Goal: Information Seeking & Learning: Learn about a topic

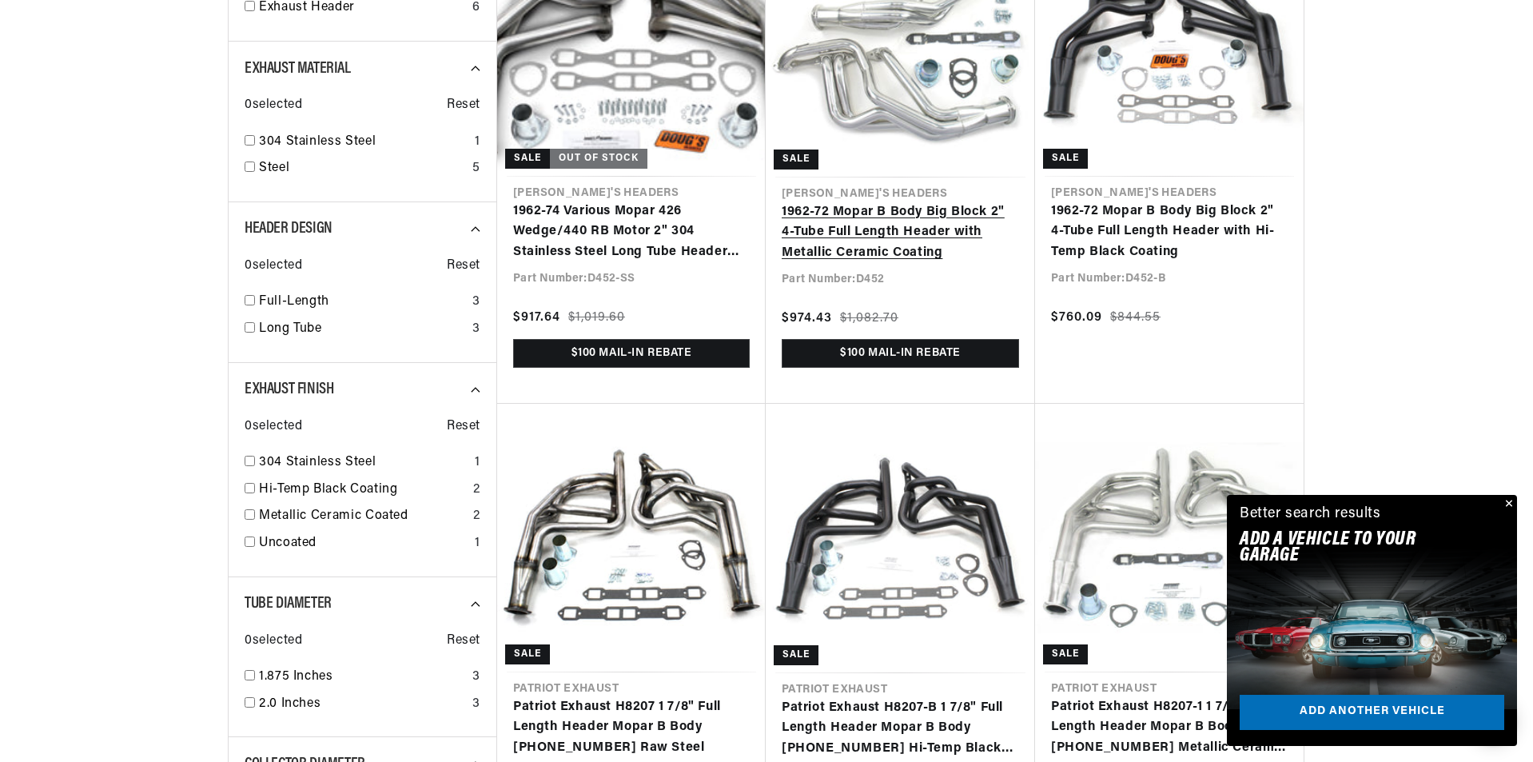
scroll to position [0, 597]
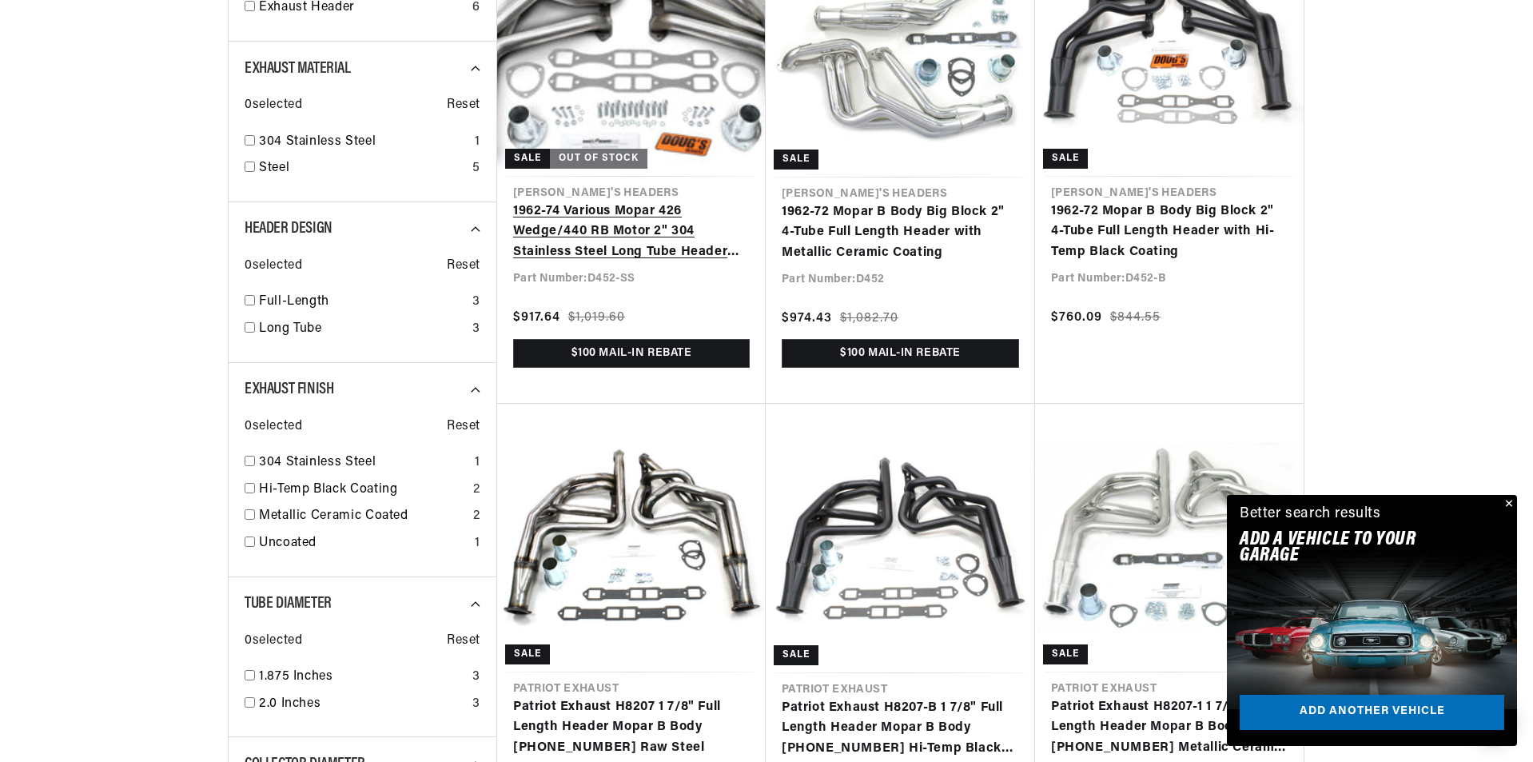
click at [634, 201] on link "1962-74 Various Mopar 426 Wedge/440 RB Motor 2" 304 Stainless Steel Long Tube H…" at bounding box center [631, 232] width 237 height 62
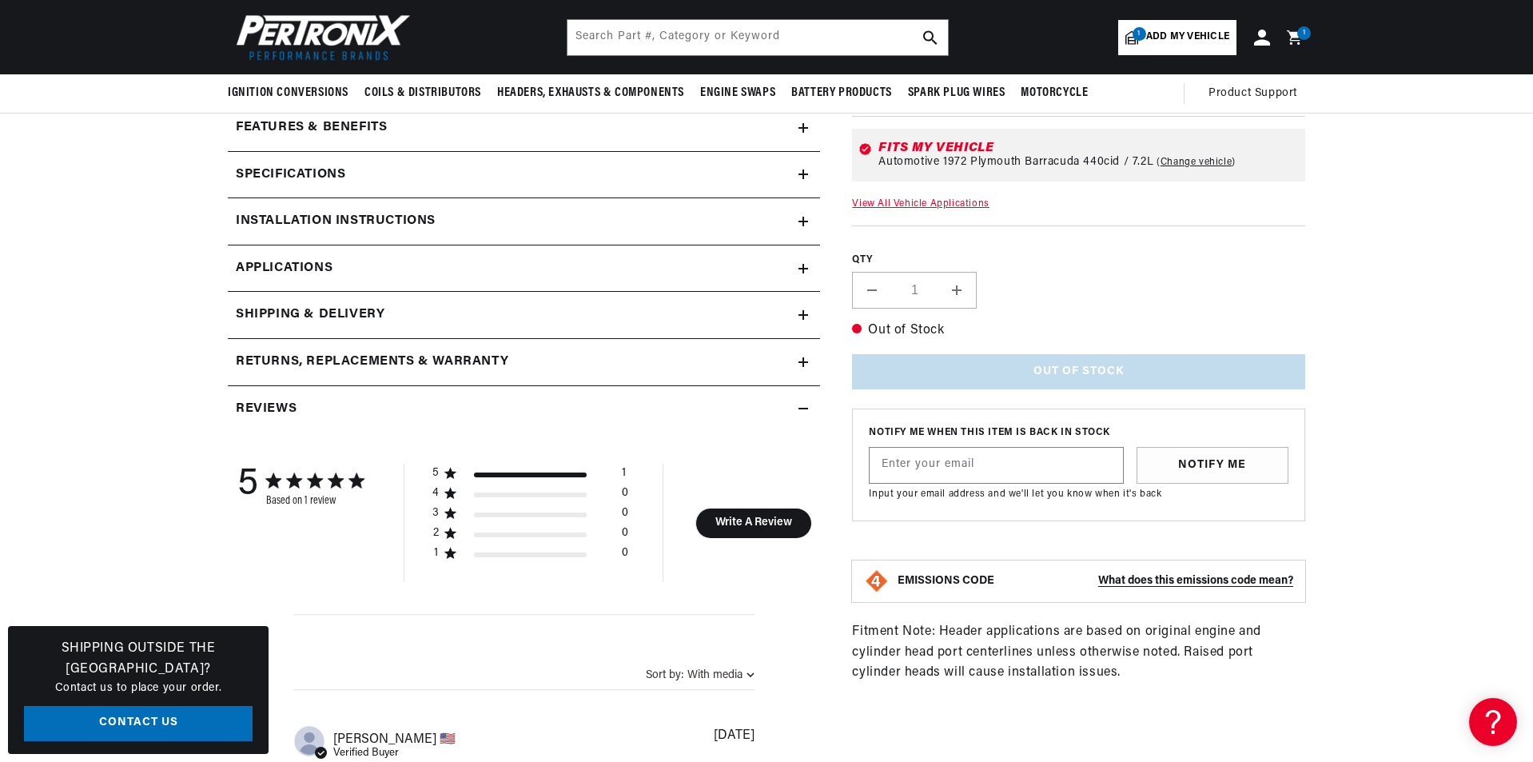
scroll to position [320, 0]
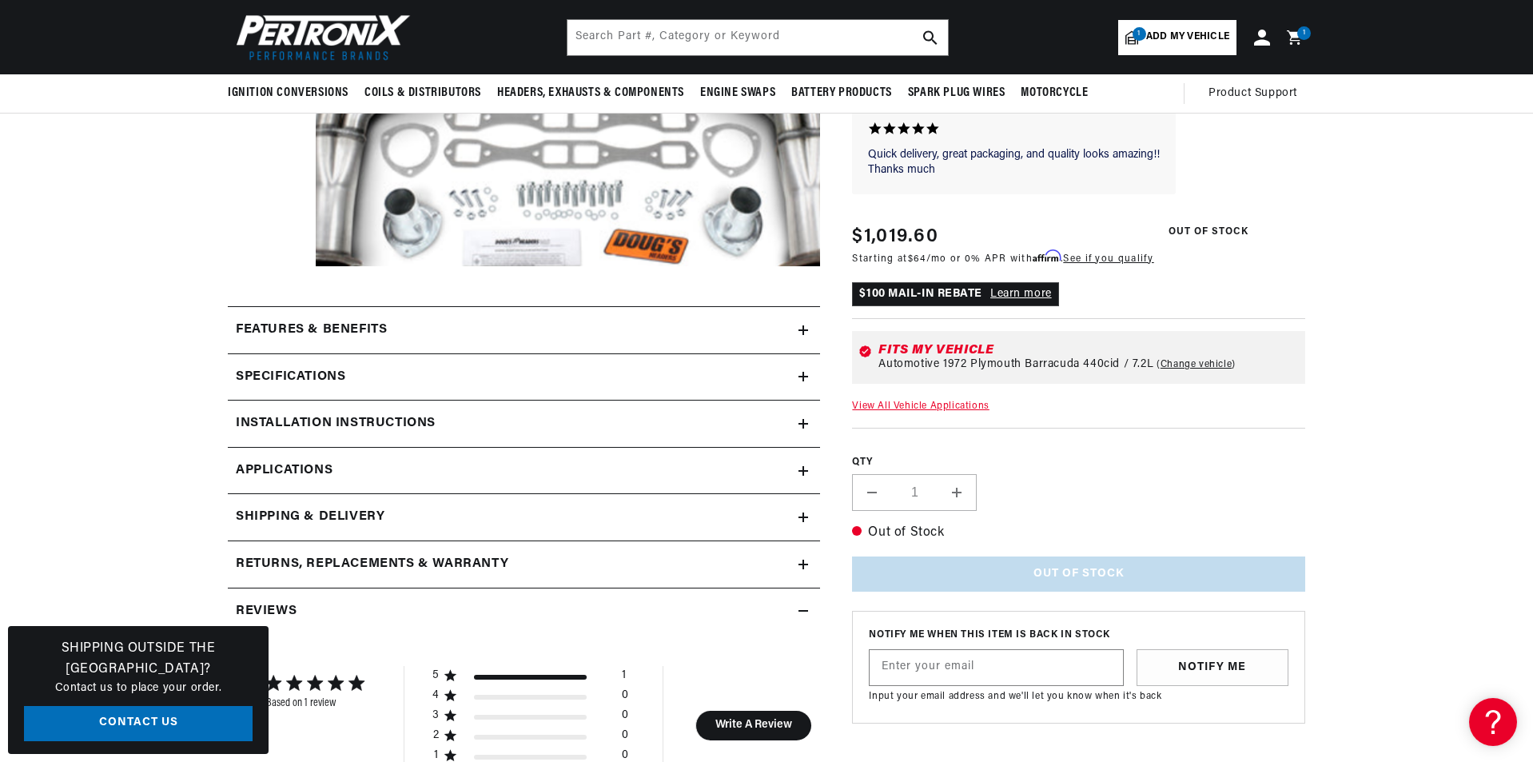
click at [754, 323] on div "Features & Benefits" at bounding box center [513, 330] width 571 height 21
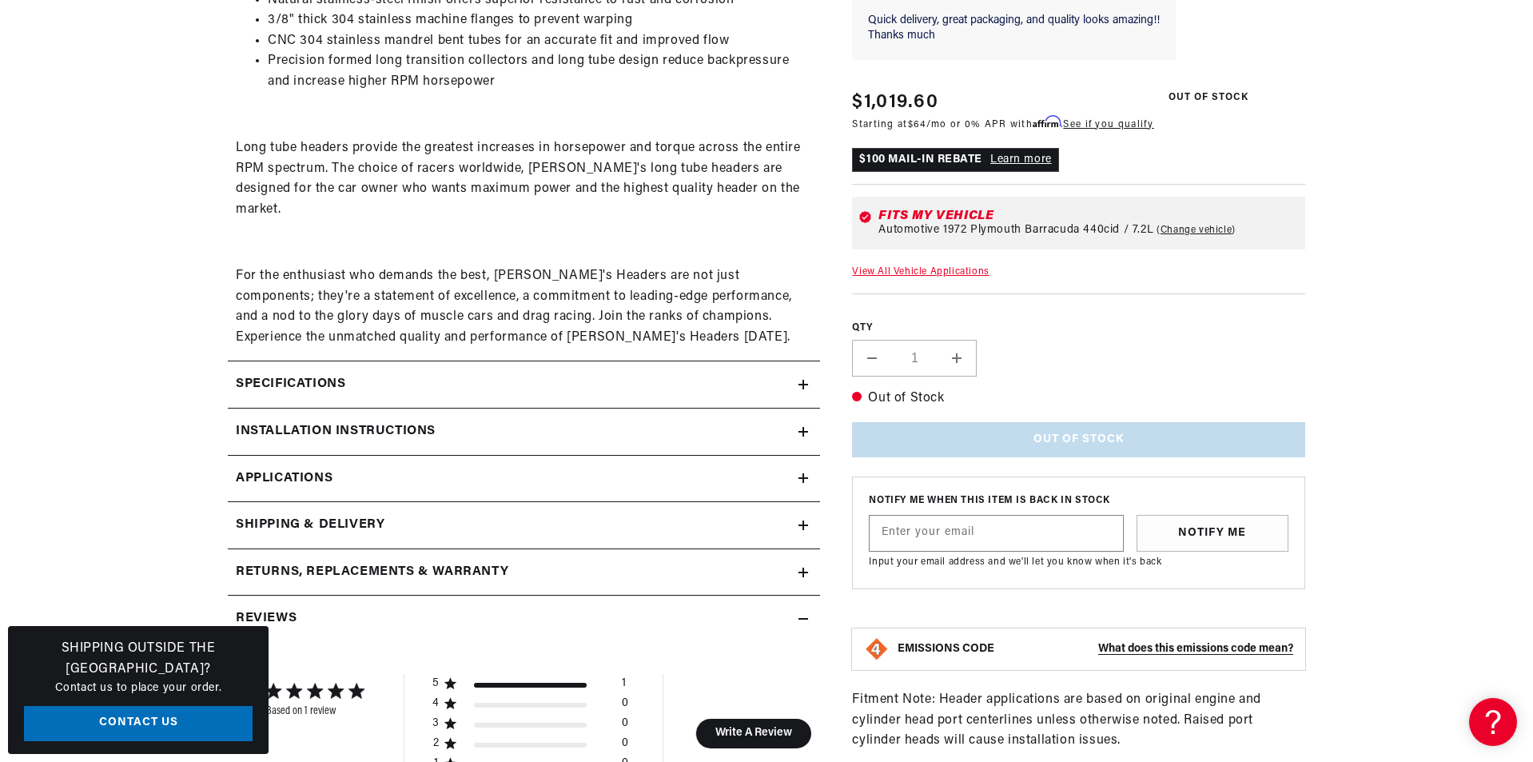
scroll to position [719, 0]
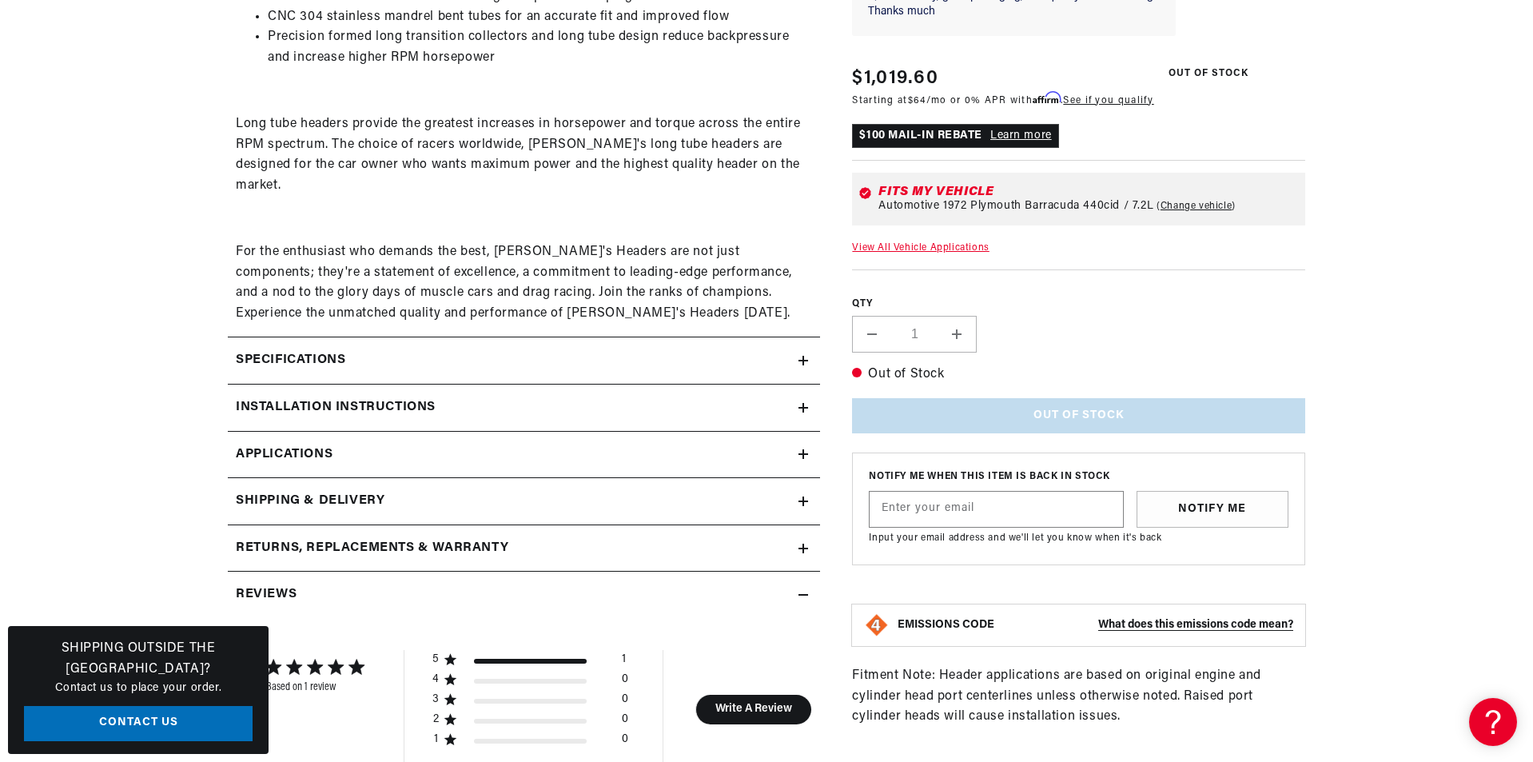
click at [367, 337] on summary "Specifications" at bounding box center [524, 360] width 592 height 46
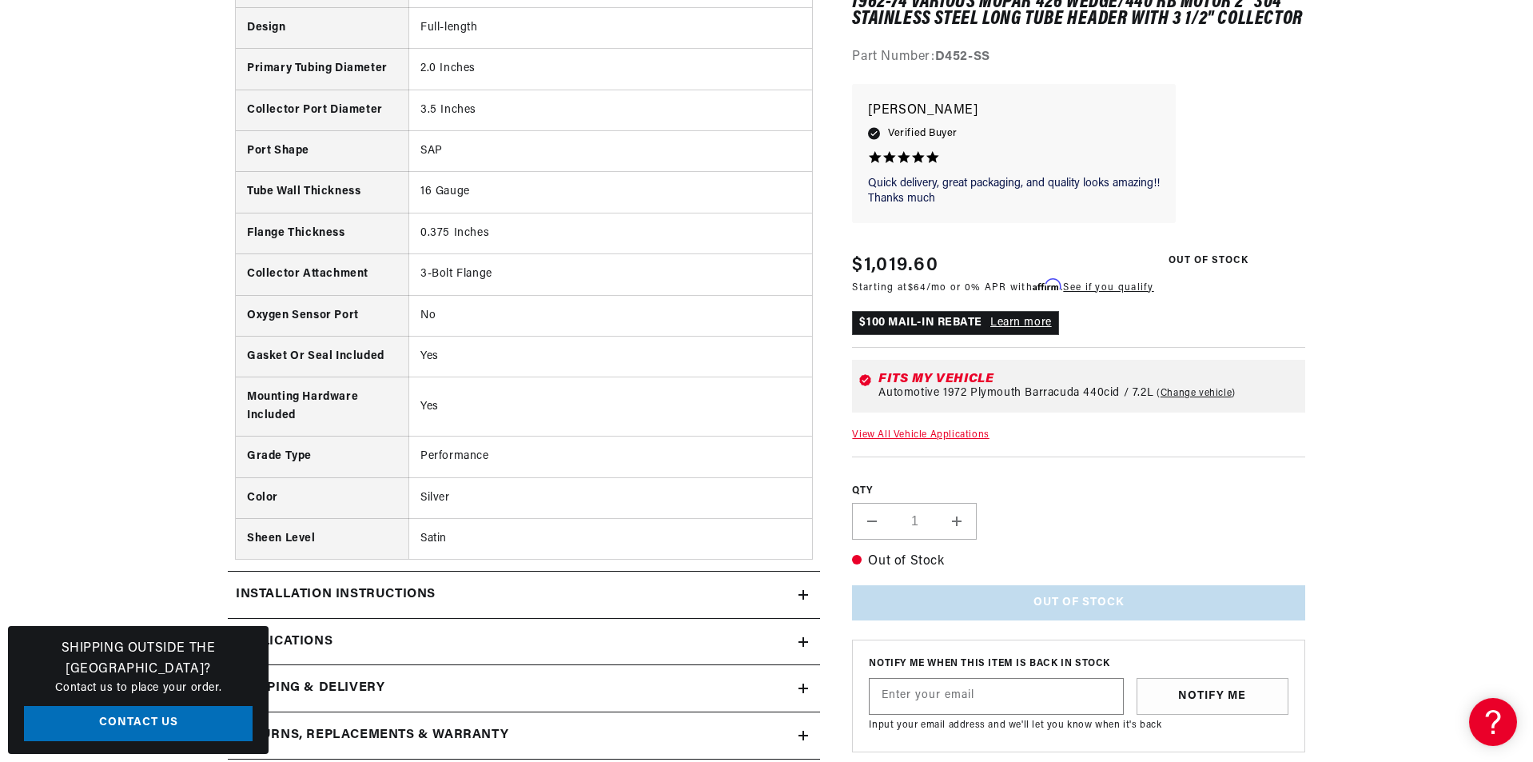
scroll to position [1439, 0]
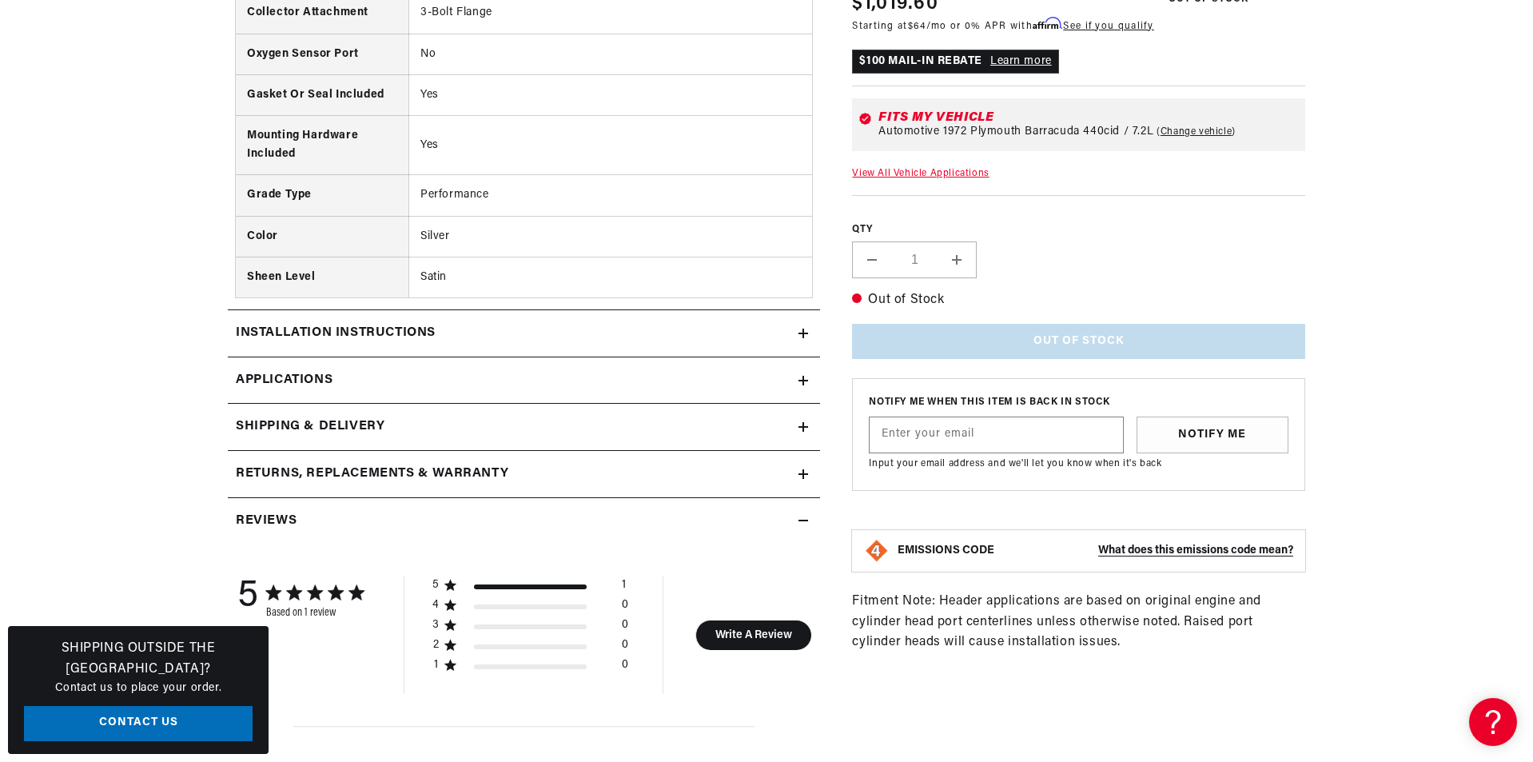
click at [444, 323] on div "Installation instructions" at bounding box center [513, 333] width 571 height 21
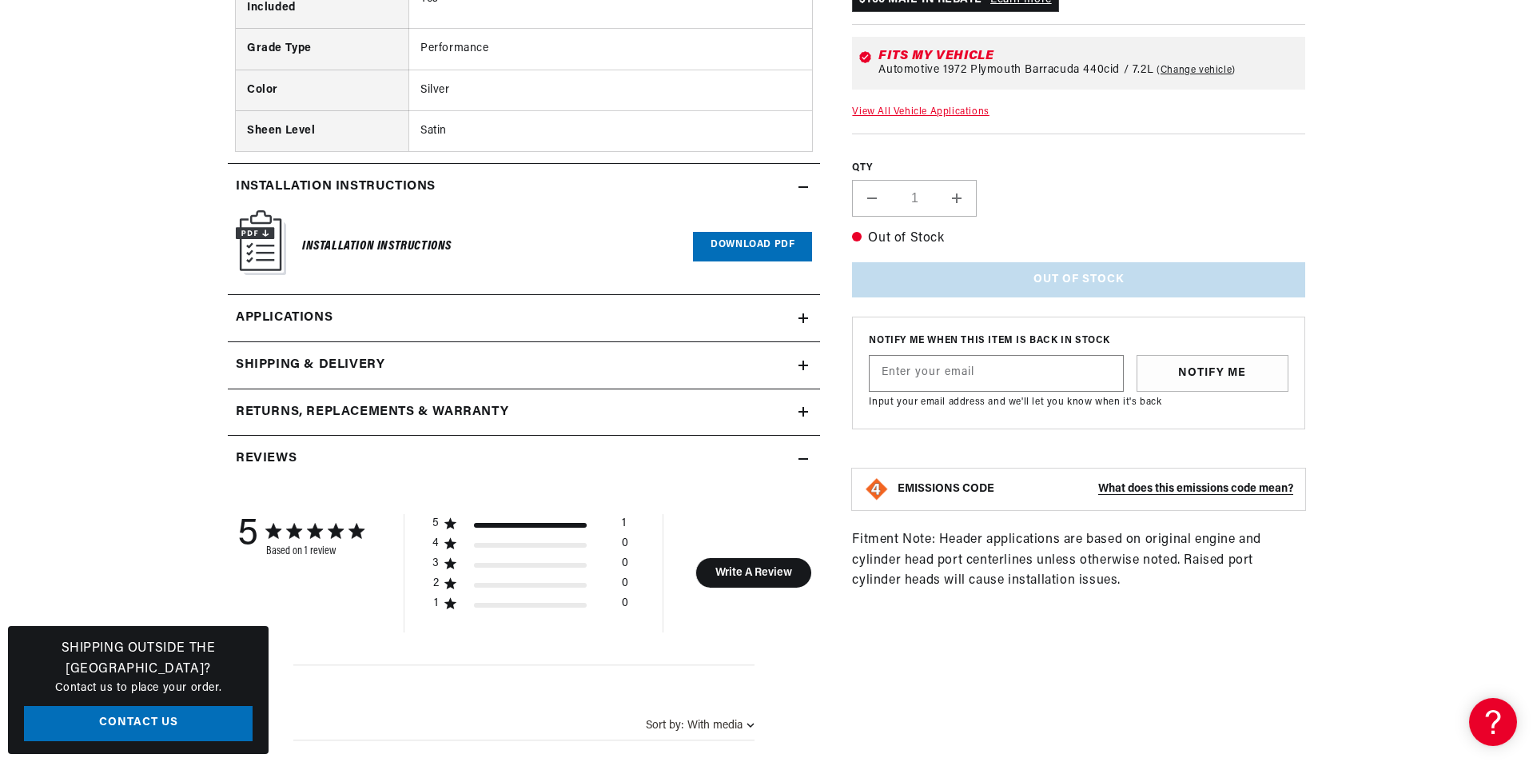
scroll to position [1599, 0]
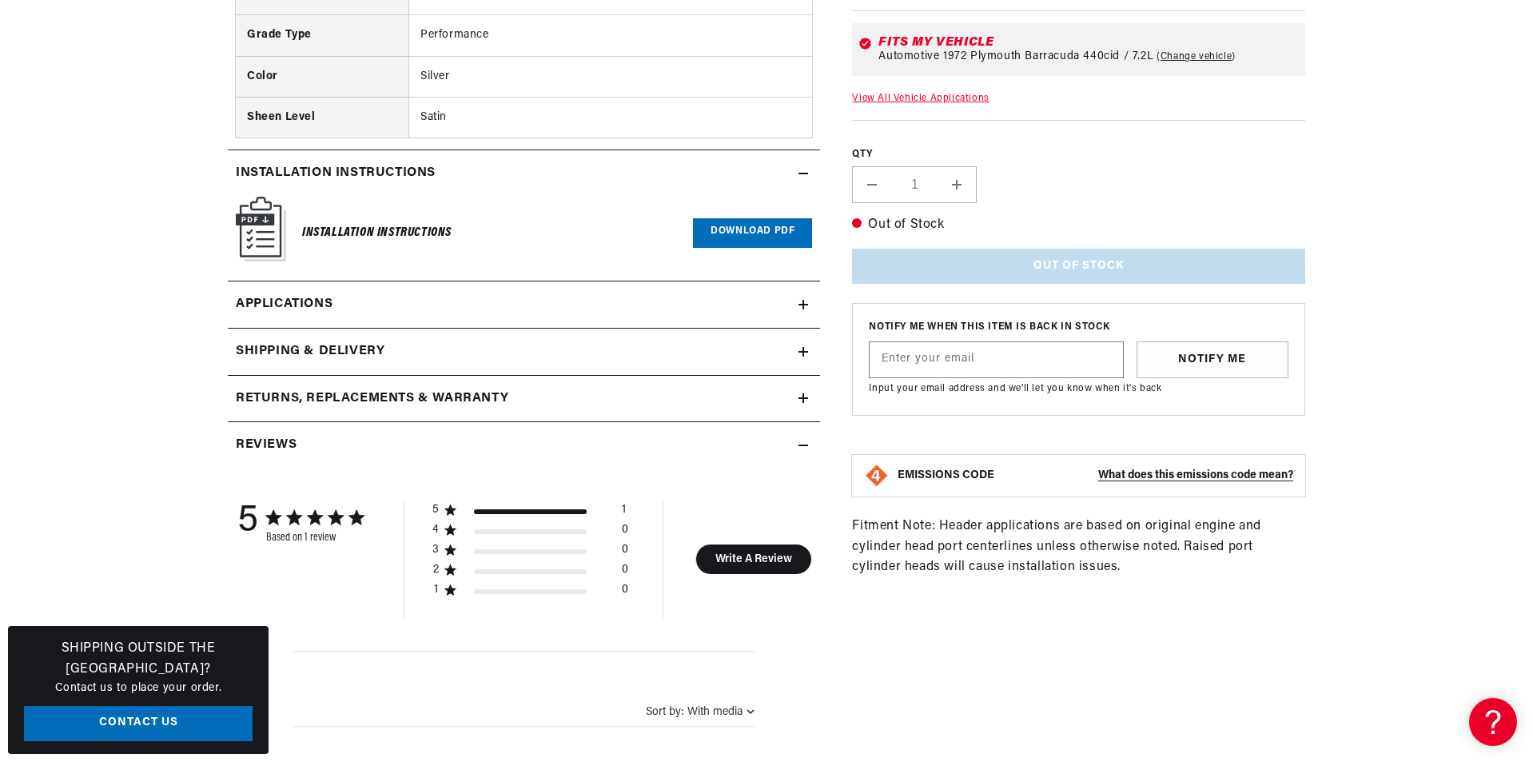
click at [403, 286] on link "Applications" at bounding box center [524, 304] width 592 height 47
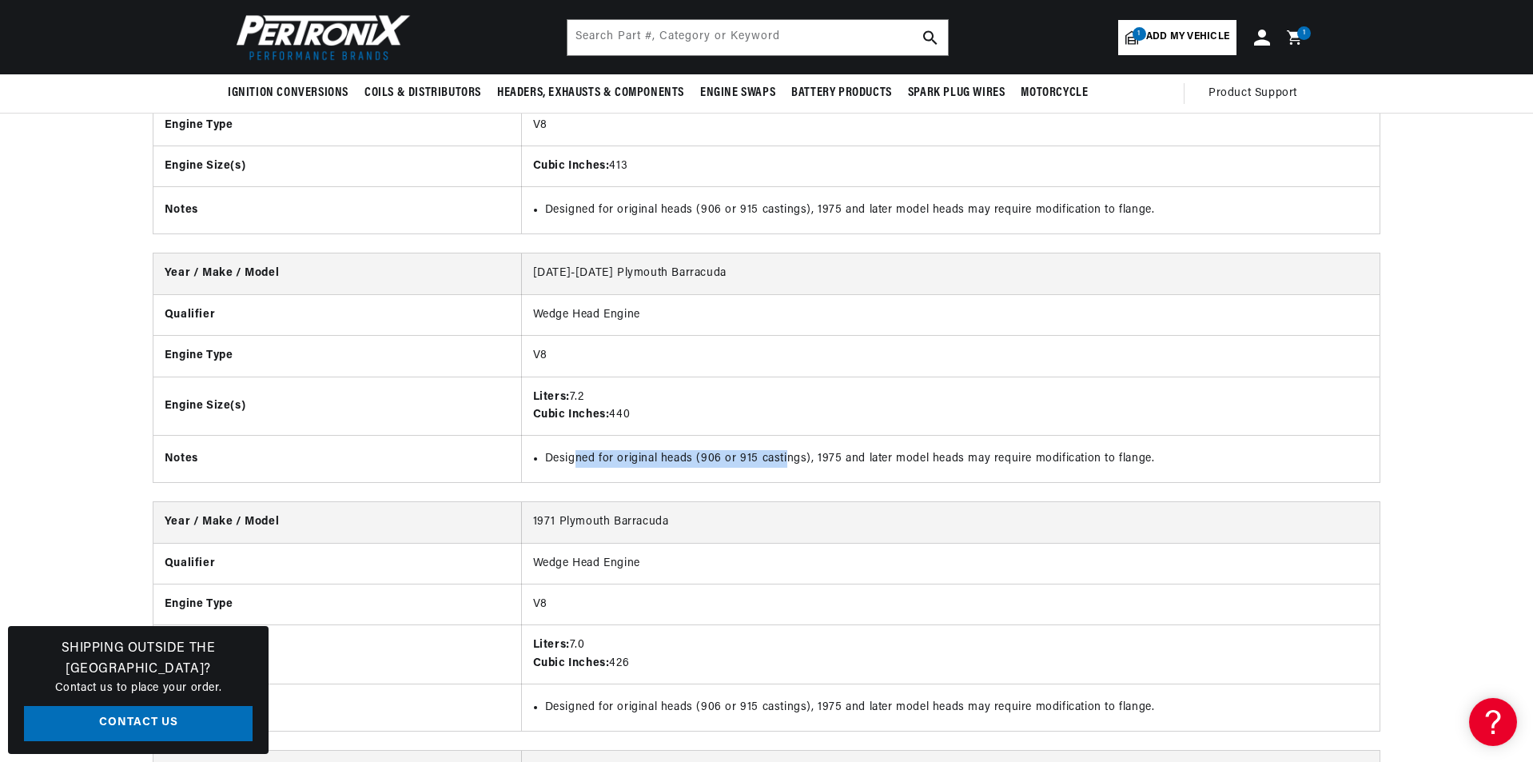
drag, startPoint x: 574, startPoint y: 416, endPoint x: 790, endPoint y: 411, distance: 215.9
click at [790, 450] on li "Designed for original heads (906 or 915 castings), 1975 and later model heads m…" at bounding box center [957, 459] width 824 height 18
drag, startPoint x: 812, startPoint y: 416, endPoint x: 918, endPoint y: 416, distance: 105.5
click at [918, 450] on li "Designed for original heads (906 or 915 castings), 1975 and later model heads m…" at bounding box center [957, 459] width 824 height 18
click at [933, 450] on li "Designed for original heads (906 or 915 castings), 1975 and later model heads m…" at bounding box center [957, 459] width 824 height 18
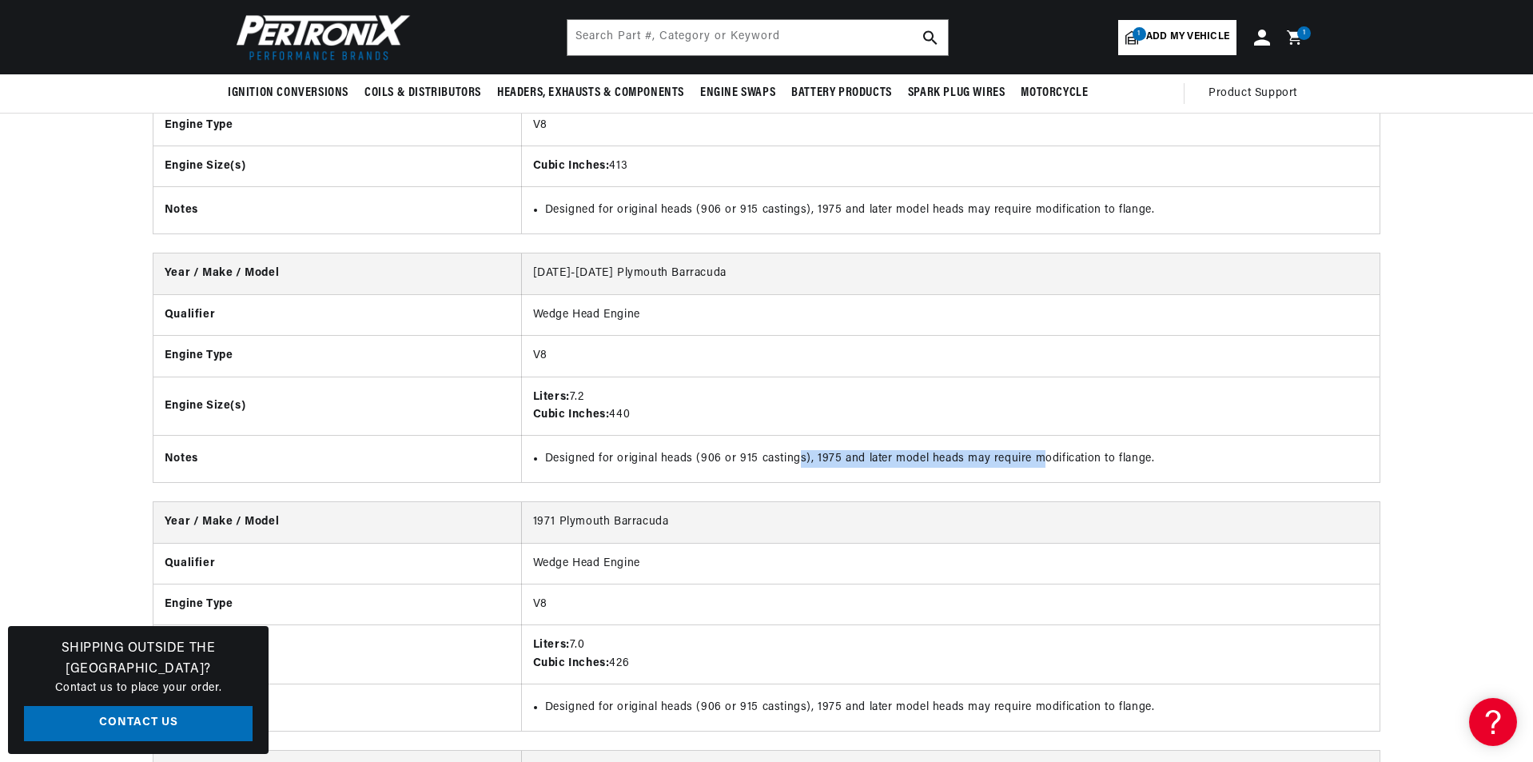
drag, startPoint x: 800, startPoint y: 417, endPoint x: 1036, endPoint y: 419, distance: 235.8
click at [1036, 450] on li "Designed for original heads (906 or 915 castings), 1975 and later model heads m…" at bounding box center [957, 459] width 824 height 18
drag, startPoint x: 1049, startPoint y: 412, endPoint x: 1168, endPoint y: 417, distance: 119.2
click at [1163, 450] on li "Designed for original heads (906 or 915 castings), 1975 and later model heads m…" at bounding box center [957, 459] width 824 height 18
click at [1159, 450] on li "Designed for original heads (906 or 915 castings), 1975 and later model heads m…" at bounding box center [957, 459] width 824 height 18
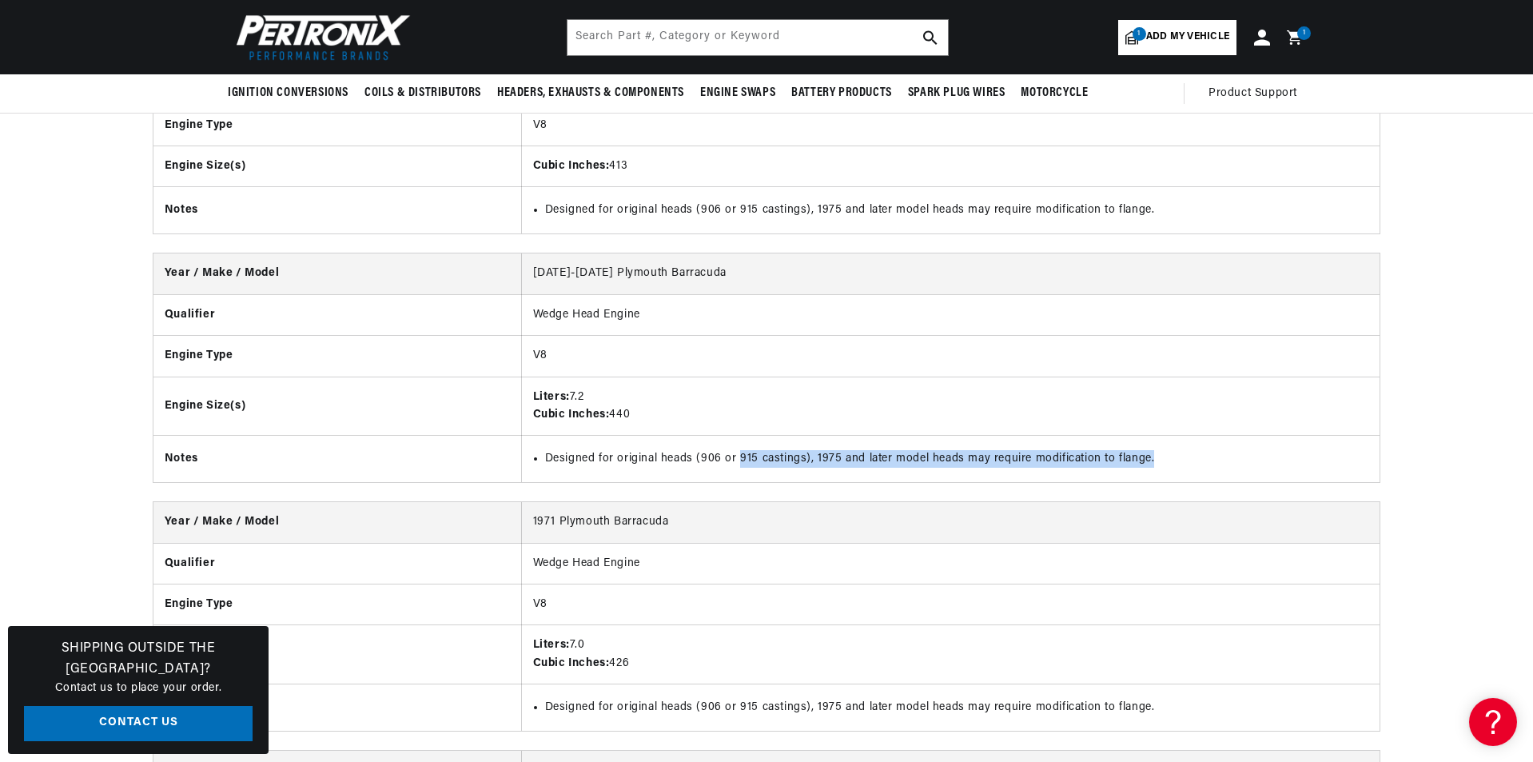
drag, startPoint x: 1159, startPoint y: 416, endPoint x: 715, endPoint y: 421, distance: 443.7
click at [734, 450] on li "Designed for original heads (906 or 915 castings), 1975 and later model heads m…" at bounding box center [957, 459] width 824 height 18
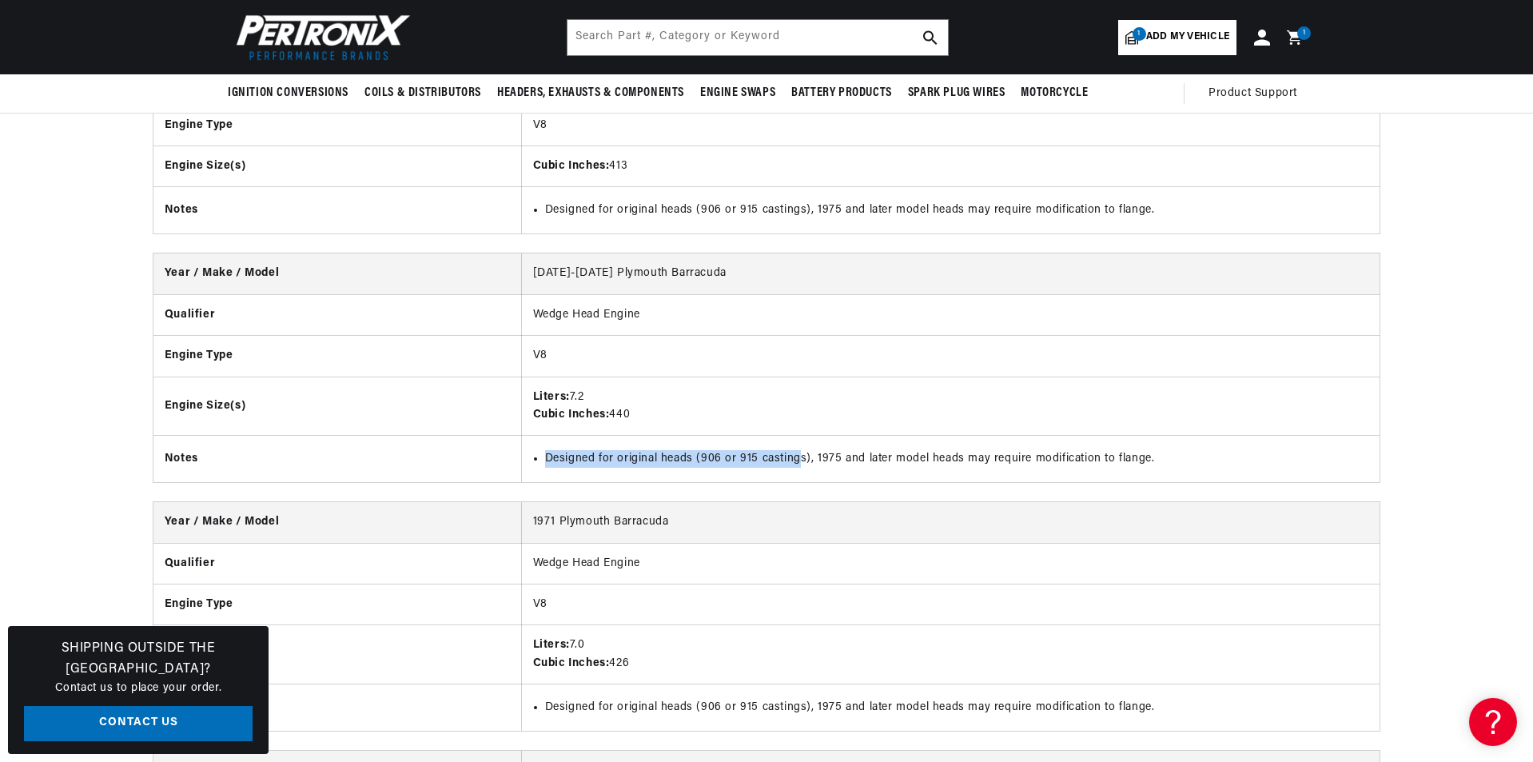
drag, startPoint x: 544, startPoint y: 420, endPoint x: 841, endPoint y: 413, distance: 297.5
click at [814, 450] on ul "Designed for original heads (906 or 915 castings), 1975 and later model heads m…" at bounding box center [951, 459] width 836 height 18
click at [841, 450] on li "Designed for original heads (906 or 915 castings), 1975 and later model heads m…" at bounding box center [957, 459] width 824 height 18
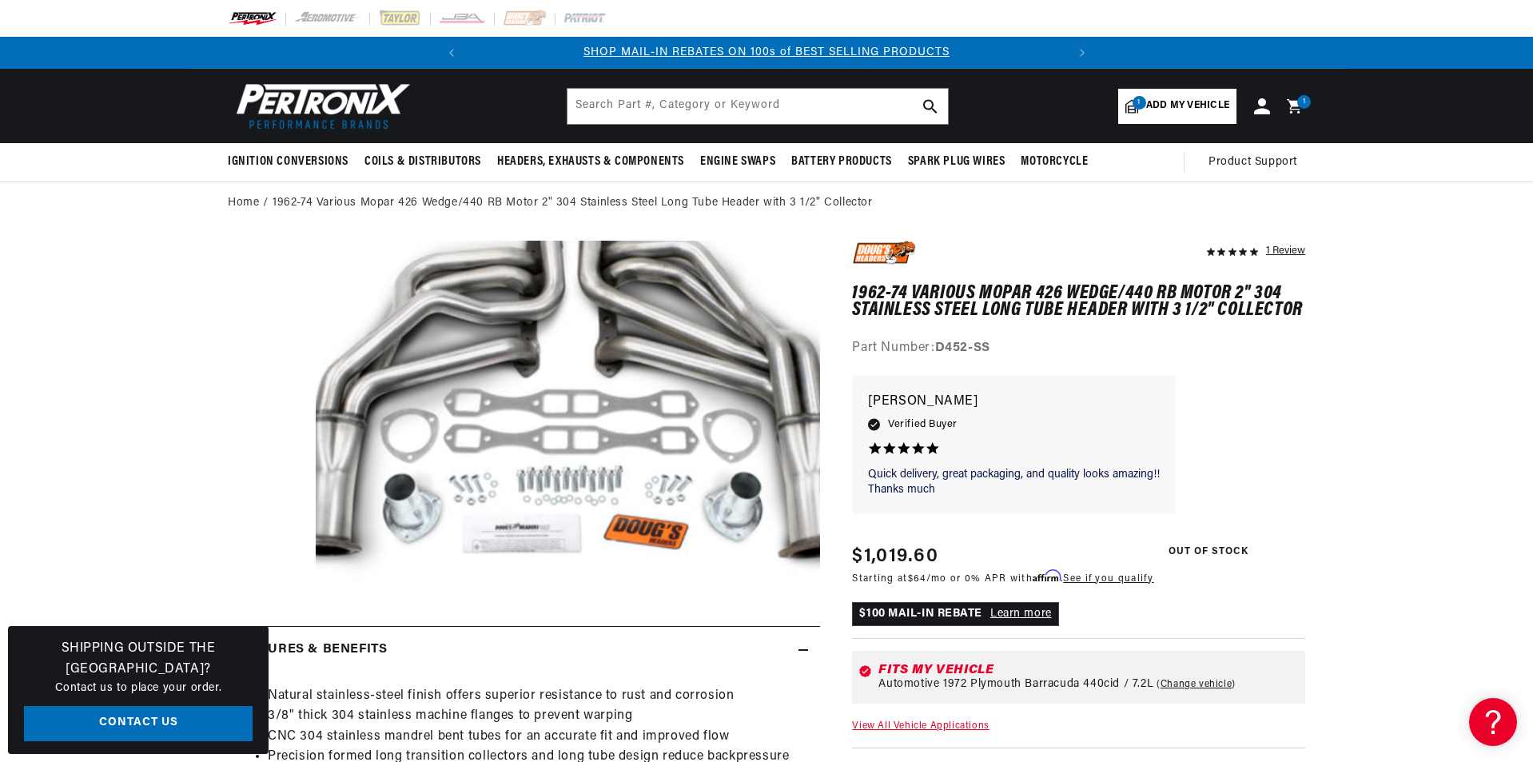
click at [1282, 249] on div "1 Review" at bounding box center [1285, 250] width 39 height 19
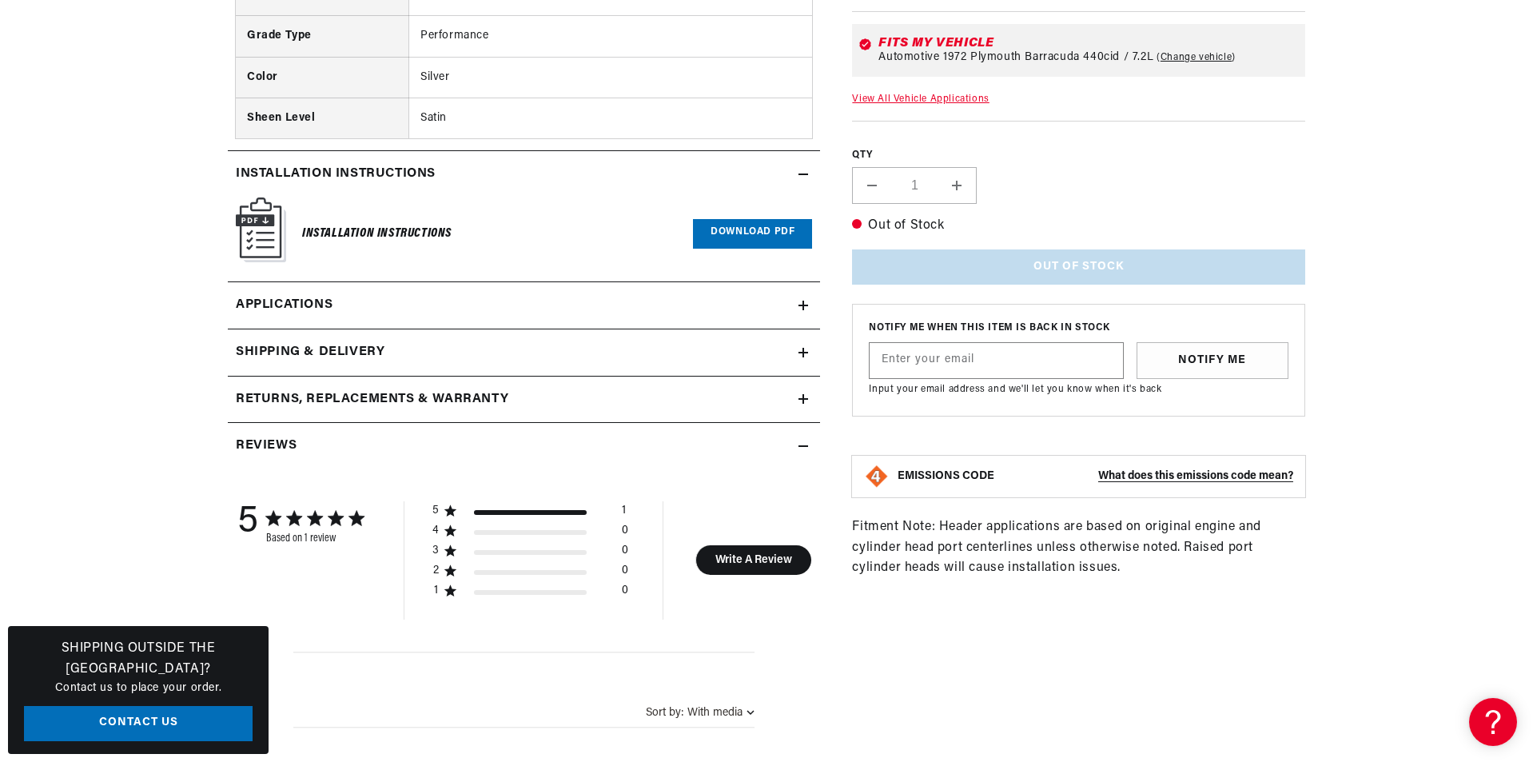
scroll to position [1599, 0]
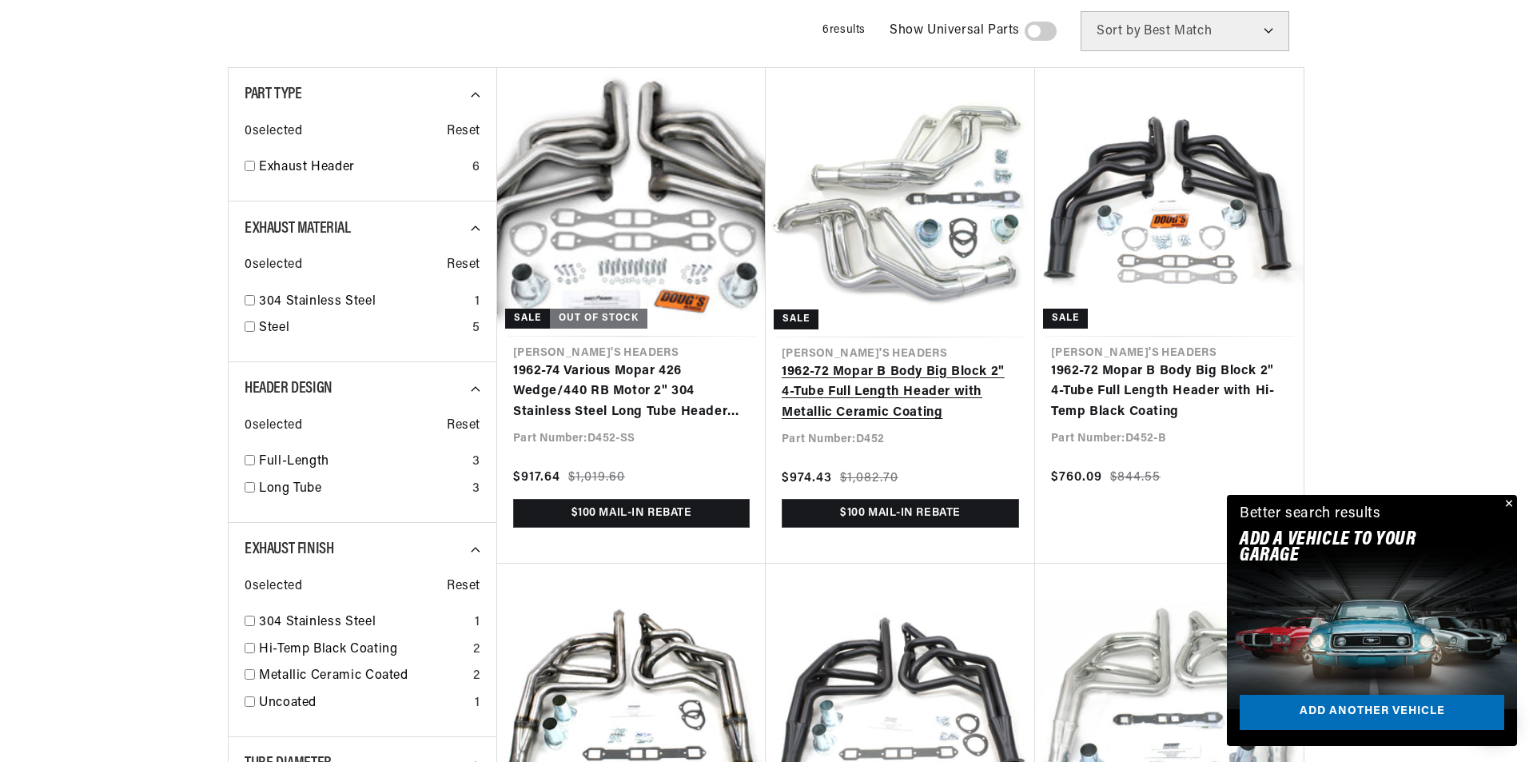
click at [891, 381] on link "1962-72 Mopar B Body Big Block 2" 4-Tube Full Length Header with Metallic Ceram…" at bounding box center [900, 393] width 237 height 62
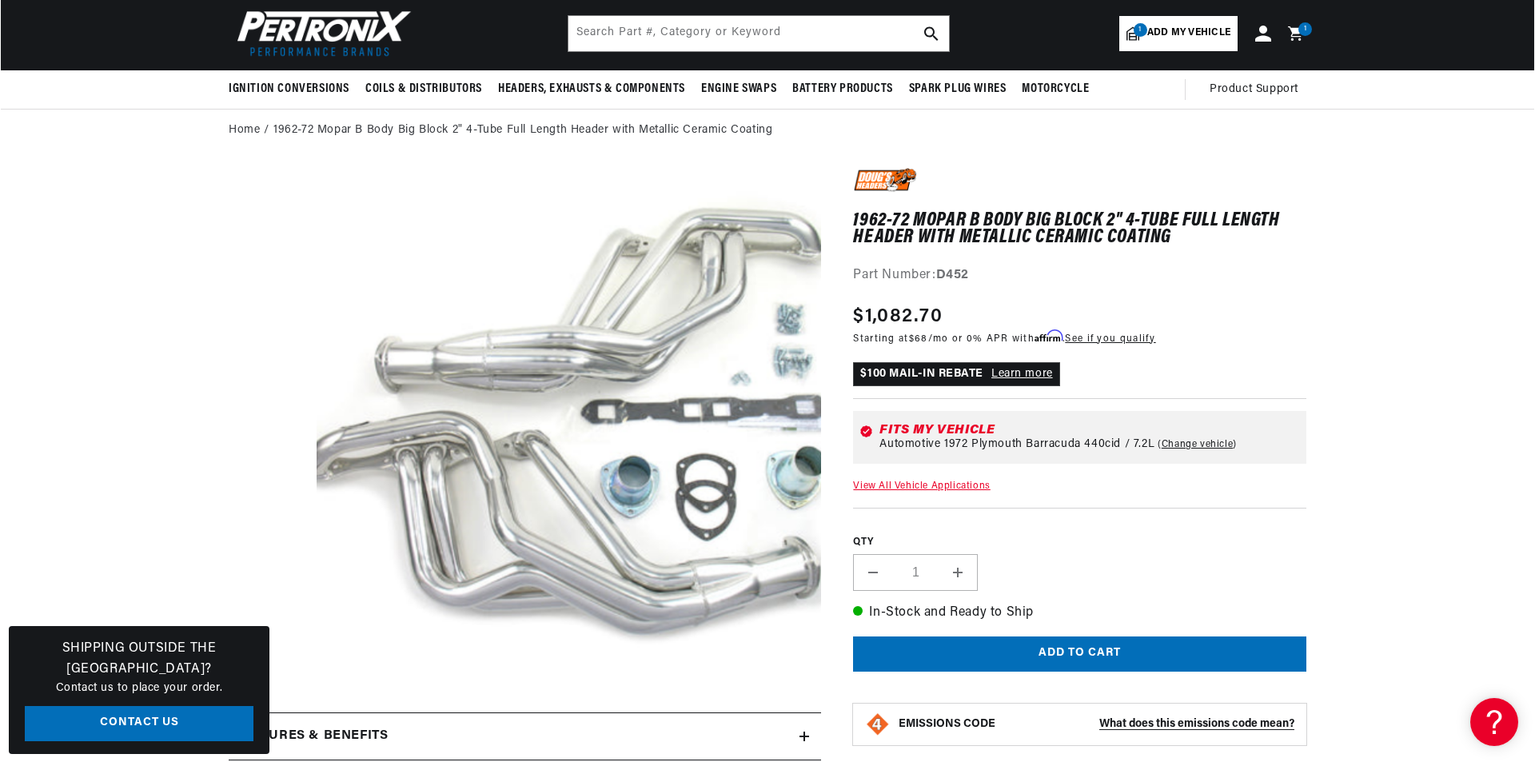
scroll to position [80, 0]
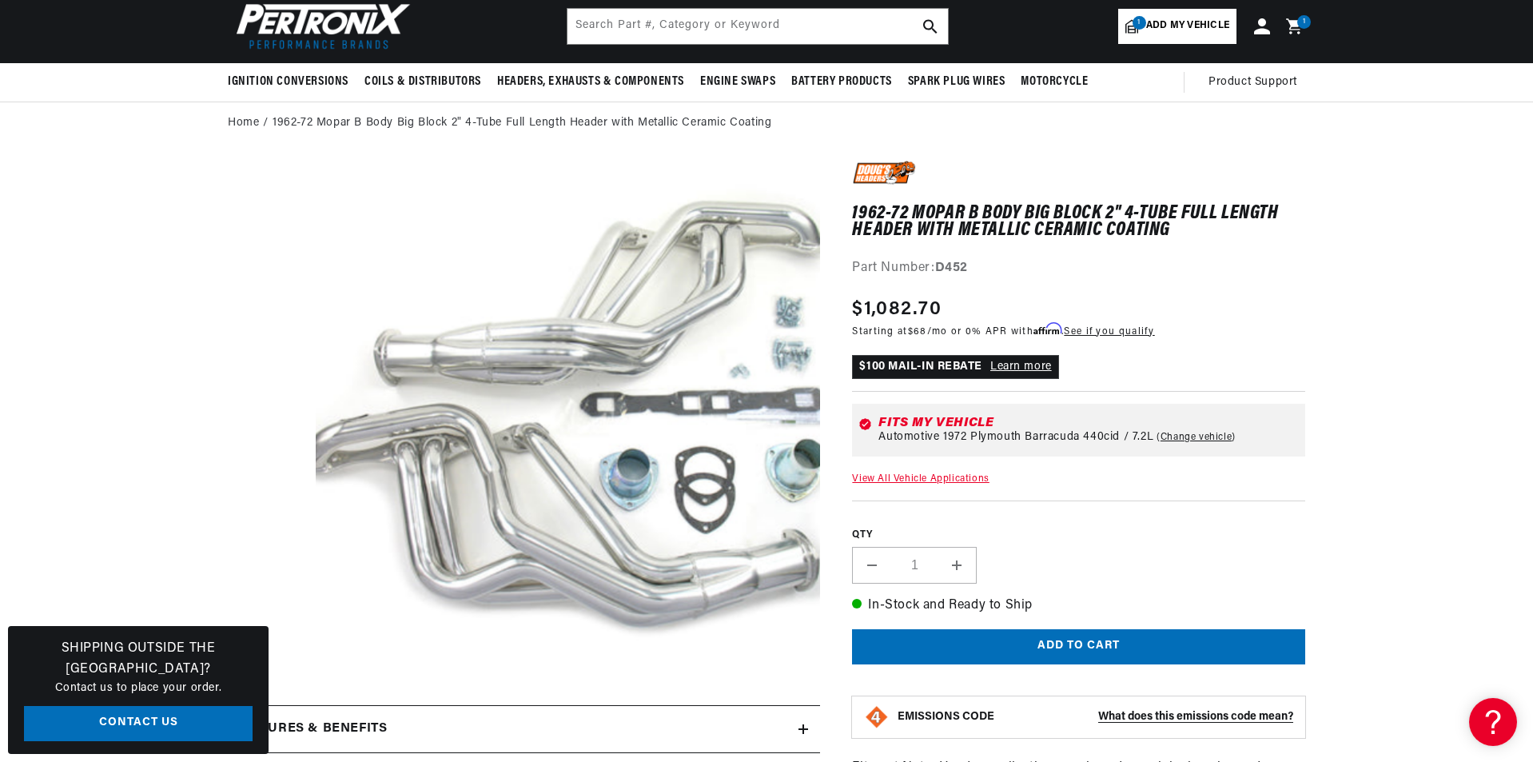
click at [1293, 27] on icon at bounding box center [1297, 26] width 38 height 19
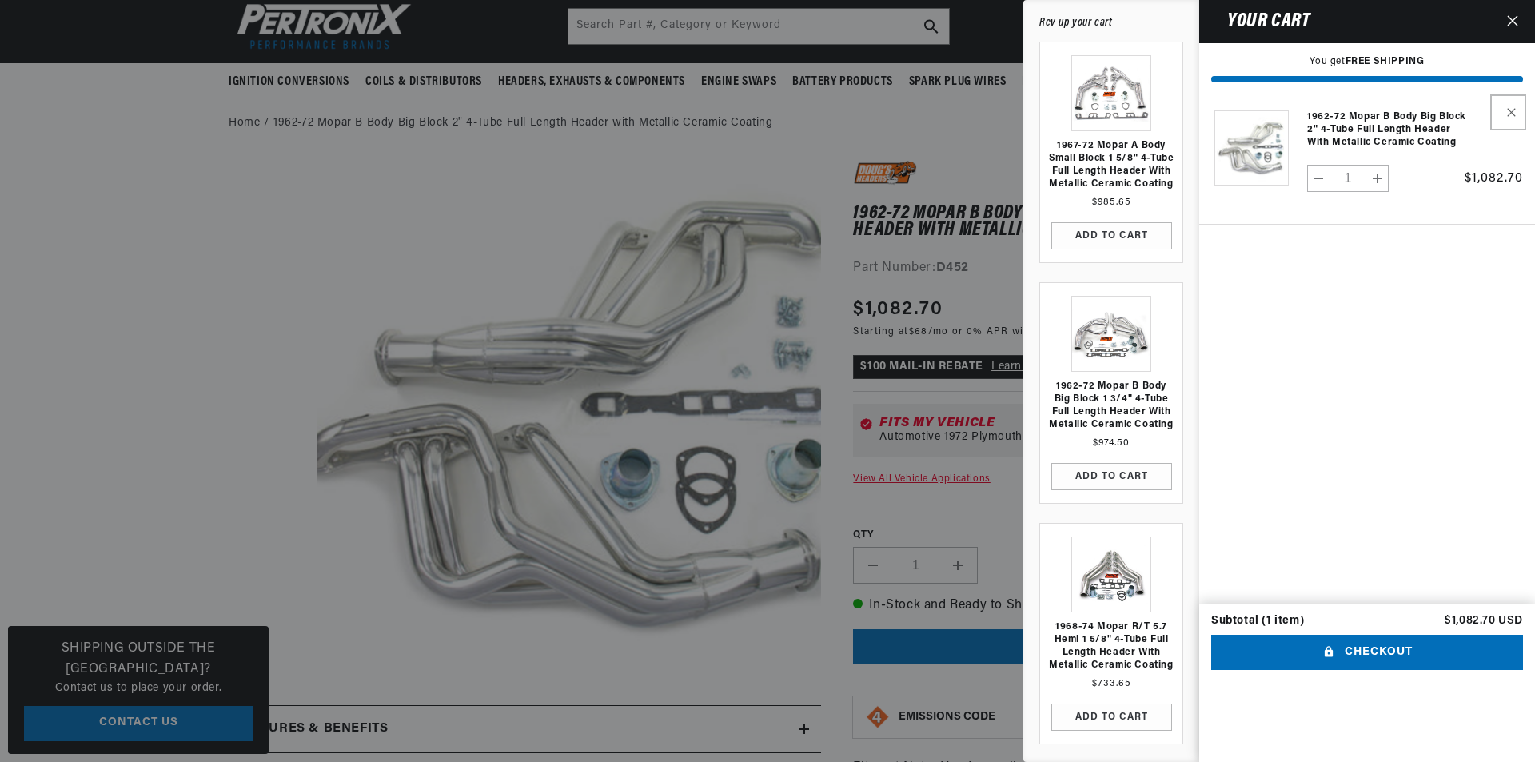
drag, startPoint x: 1510, startPoint y: 110, endPoint x: 1498, endPoint y: 109, distance: 12.1
click at [1510, 110] on icon "Your cart" at bounding box center [1511, 112] width 8 height 8
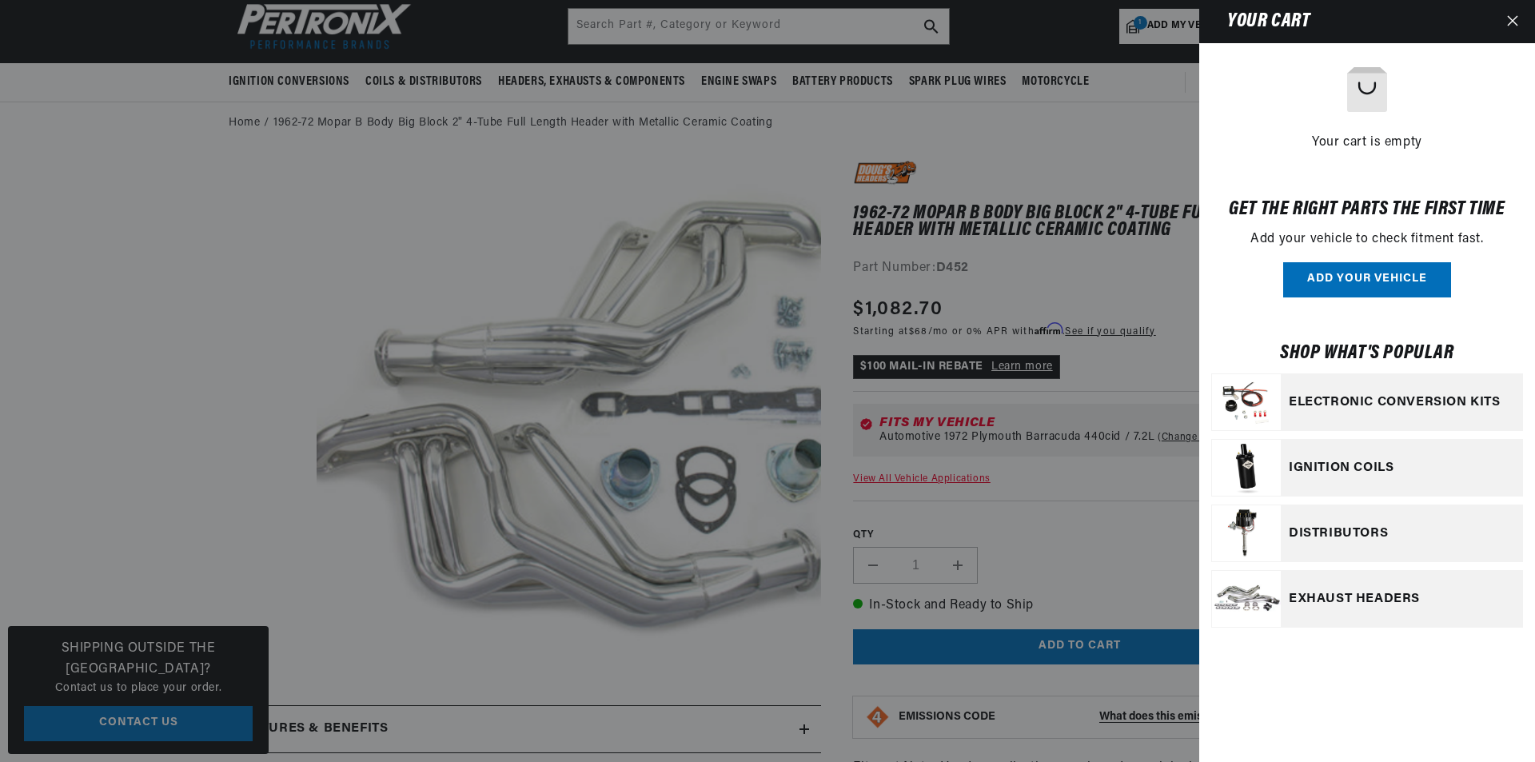
click at [1506, 23] on button "Close" at bounding box center [1512, 21] width 35 height 43
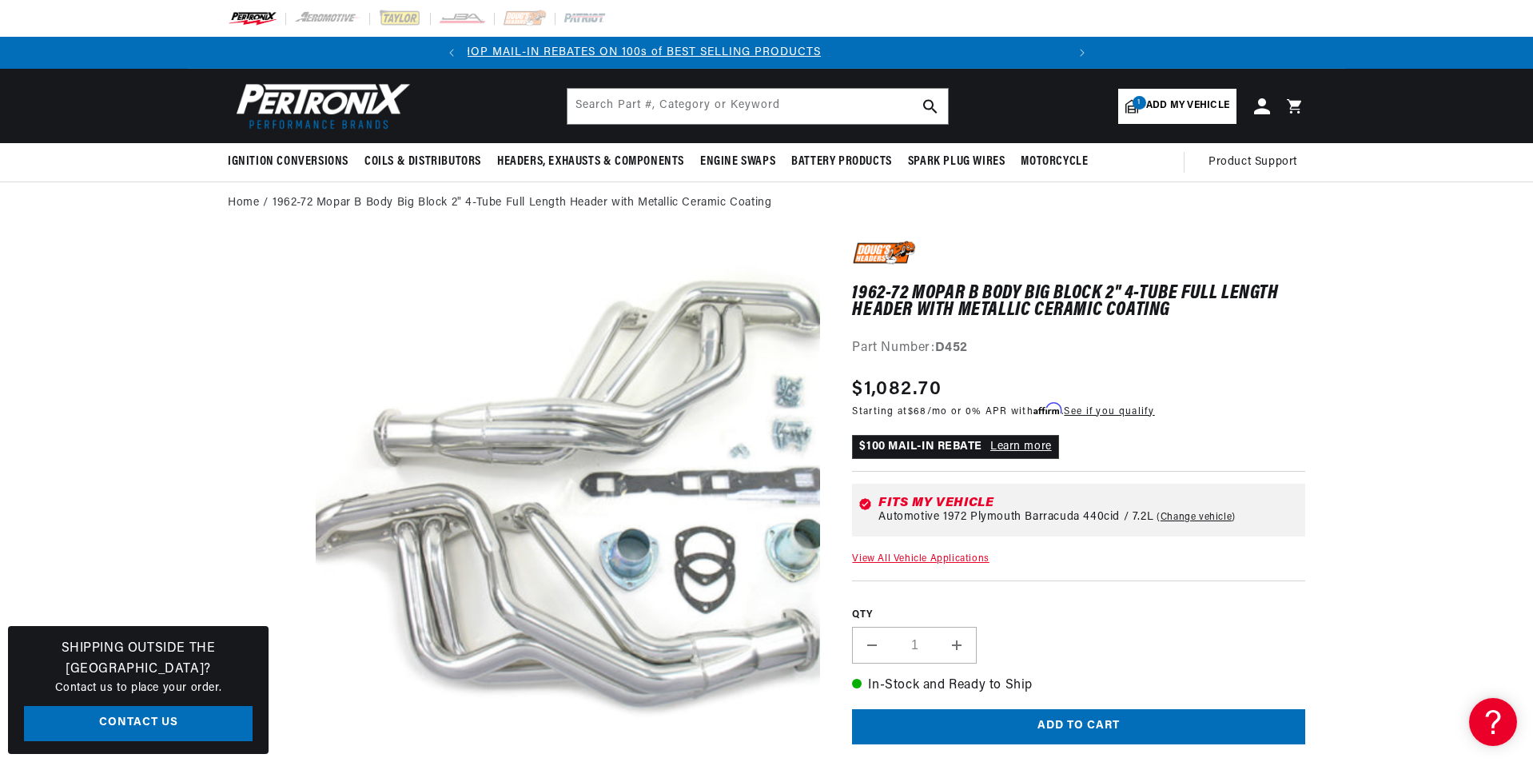
scroll to position [0, 0]
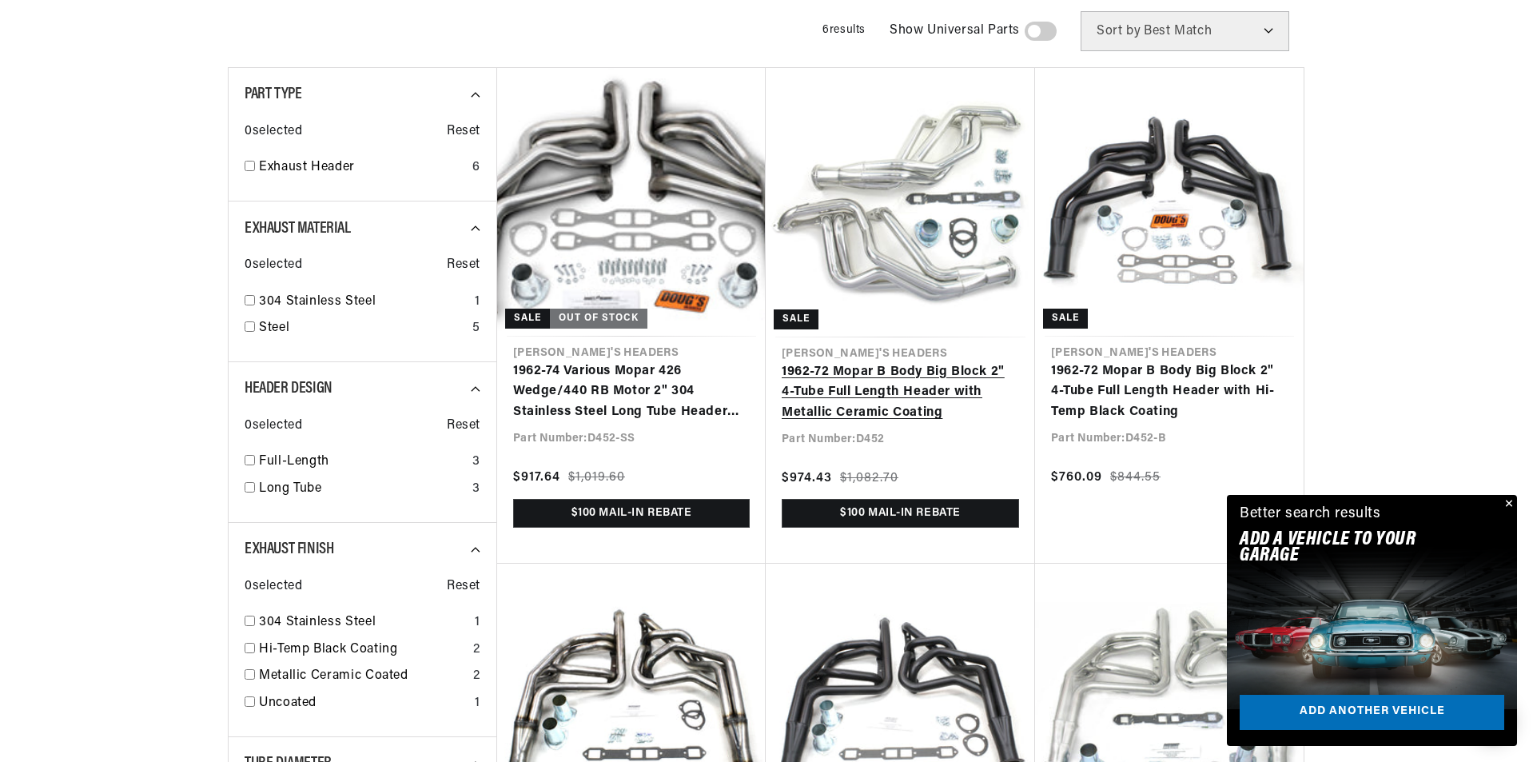
click at [906, 362] on link "1962-72 Mopar B Body Big Block 2" 4-Tube Full Length Header with Metallic Ceram…" at bounding box center [900, 393] width 237 height 62
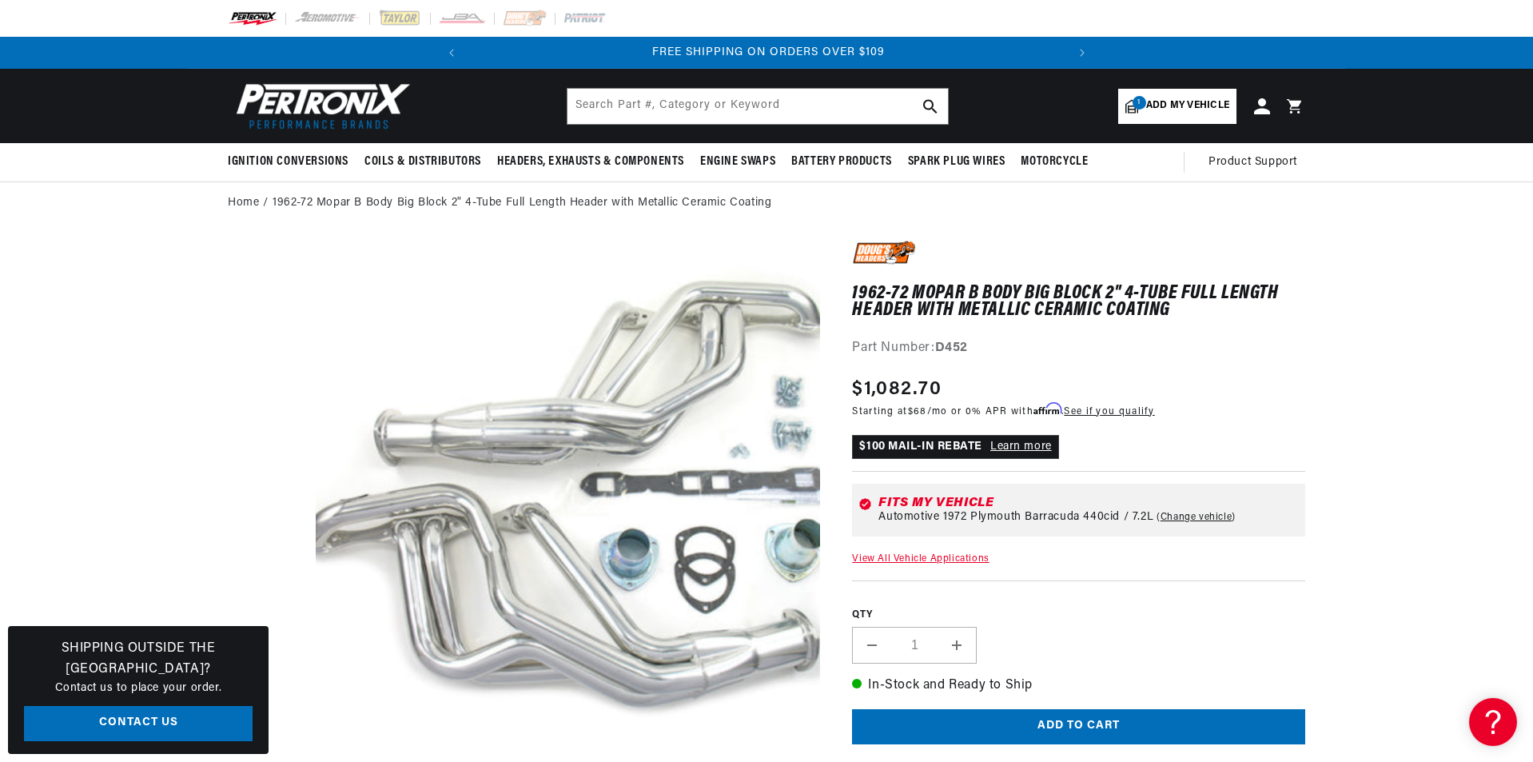
click at [1158, 104] on span "Add my vehicle" at bounding box center [1187, 105] width 83 height 15
select select "Year"
select select "Make"
select select "Model"
select select "Engine"
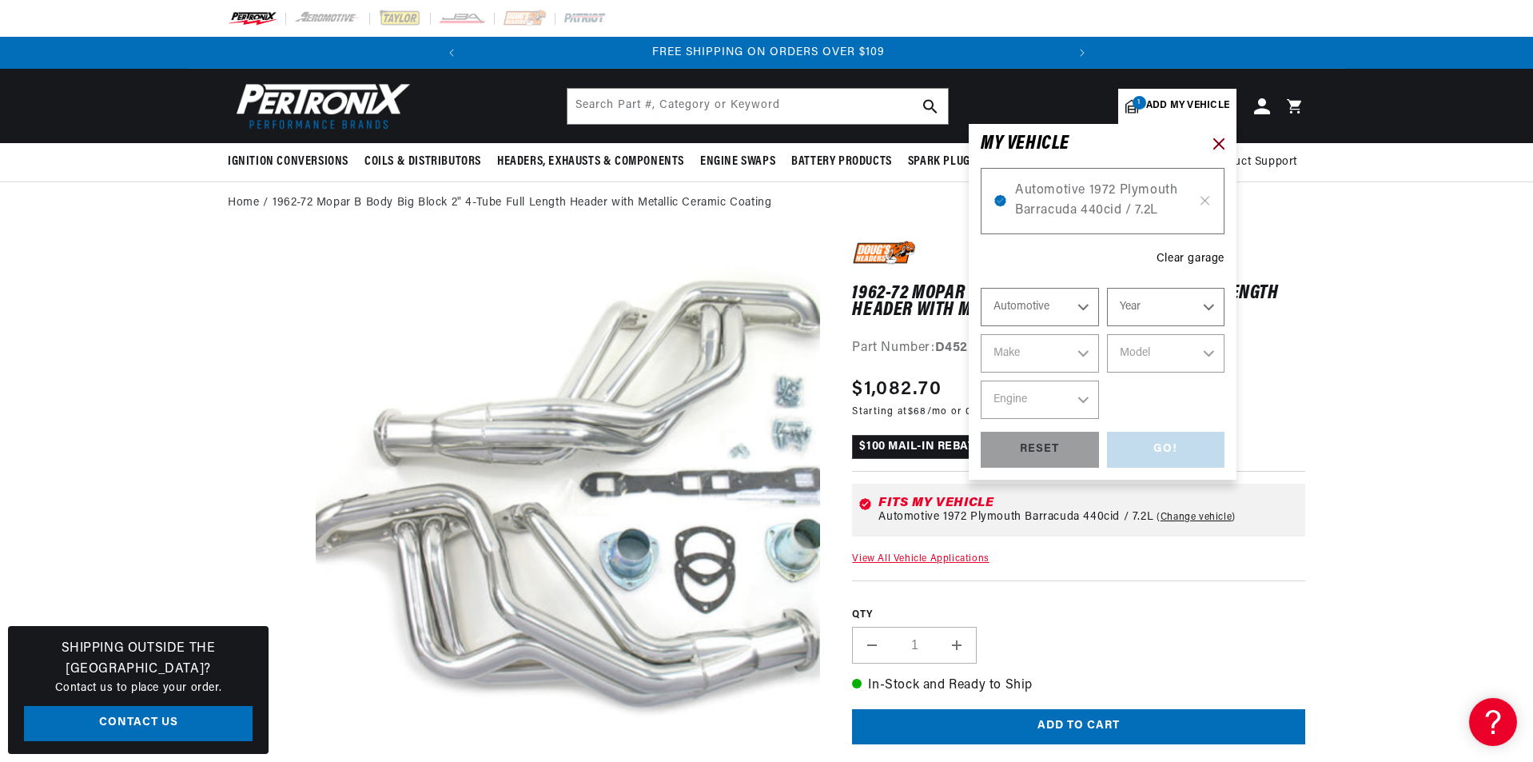
click at [1221, 145] on icon at bounding box center [1218, 143] width 11 height 11
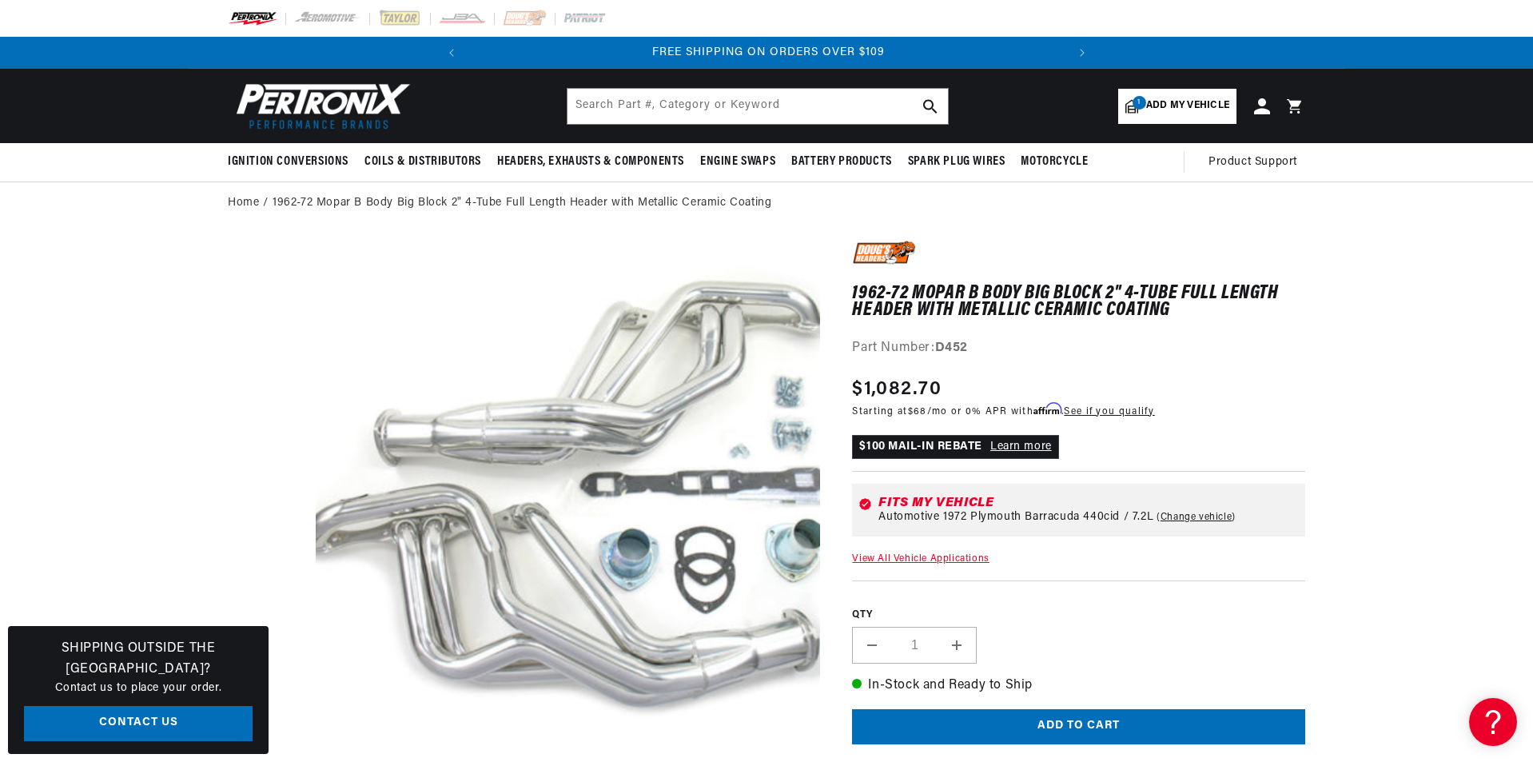
drag, startPoint x: 961, startPoint y: 385, endPoint x: 832, endPoint y: 380, distance: 128.8
click at [1042, 363] on div "1962-72 Mopar B Body Big Block 2" 4-Tube Full Length Header with Metallic Ceram…" at bounding box center [1078, 576] width 453 height 671
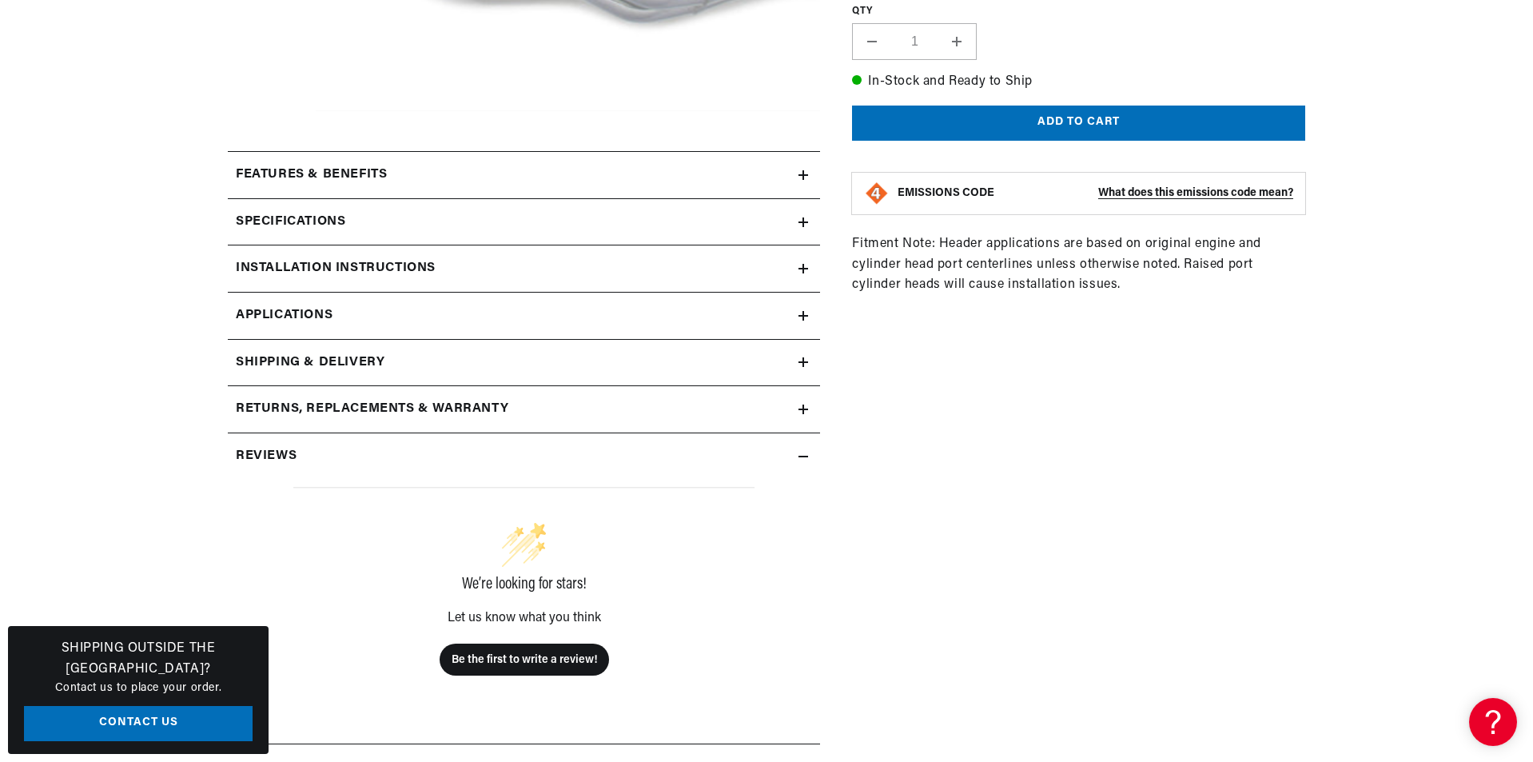
scroll to position [640, 0]
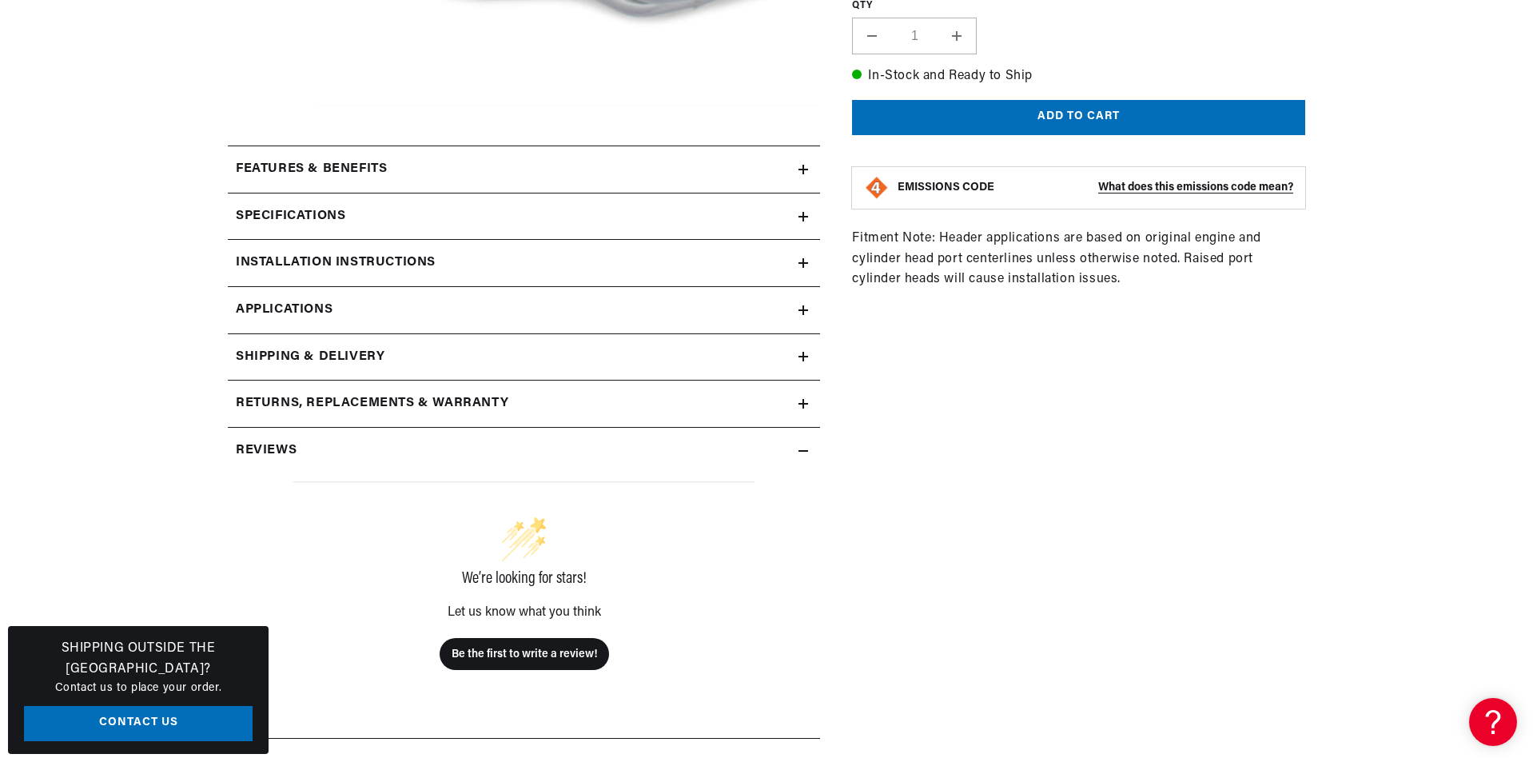
click at [321, 214] on h2 "Specifications" at bounding box center [291, 216] width 110 height 21
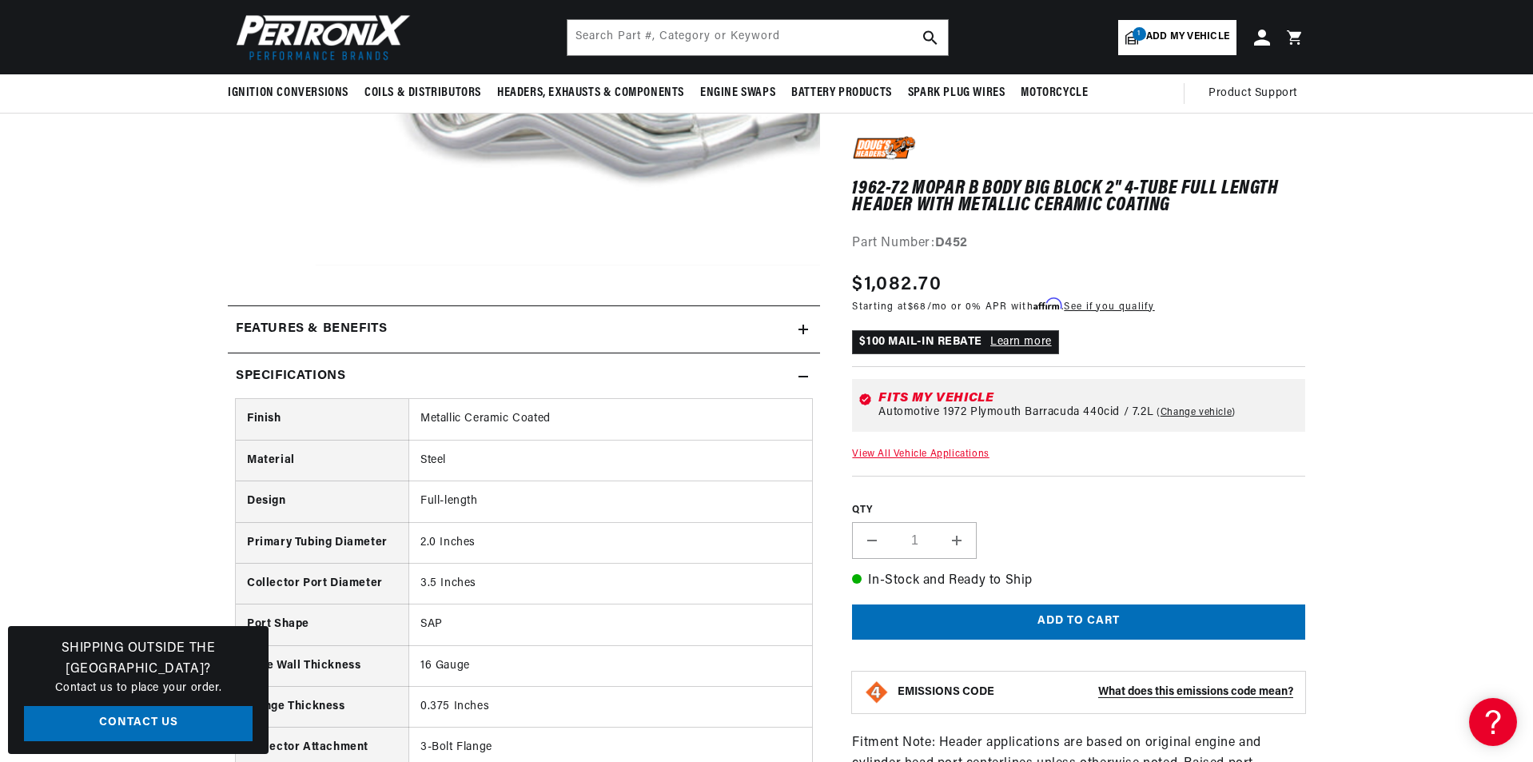
scroll to position [0, 0]
click at [442, 321] on div "Features & Benefits" at bounding box center [513, 329] width 571 height 21
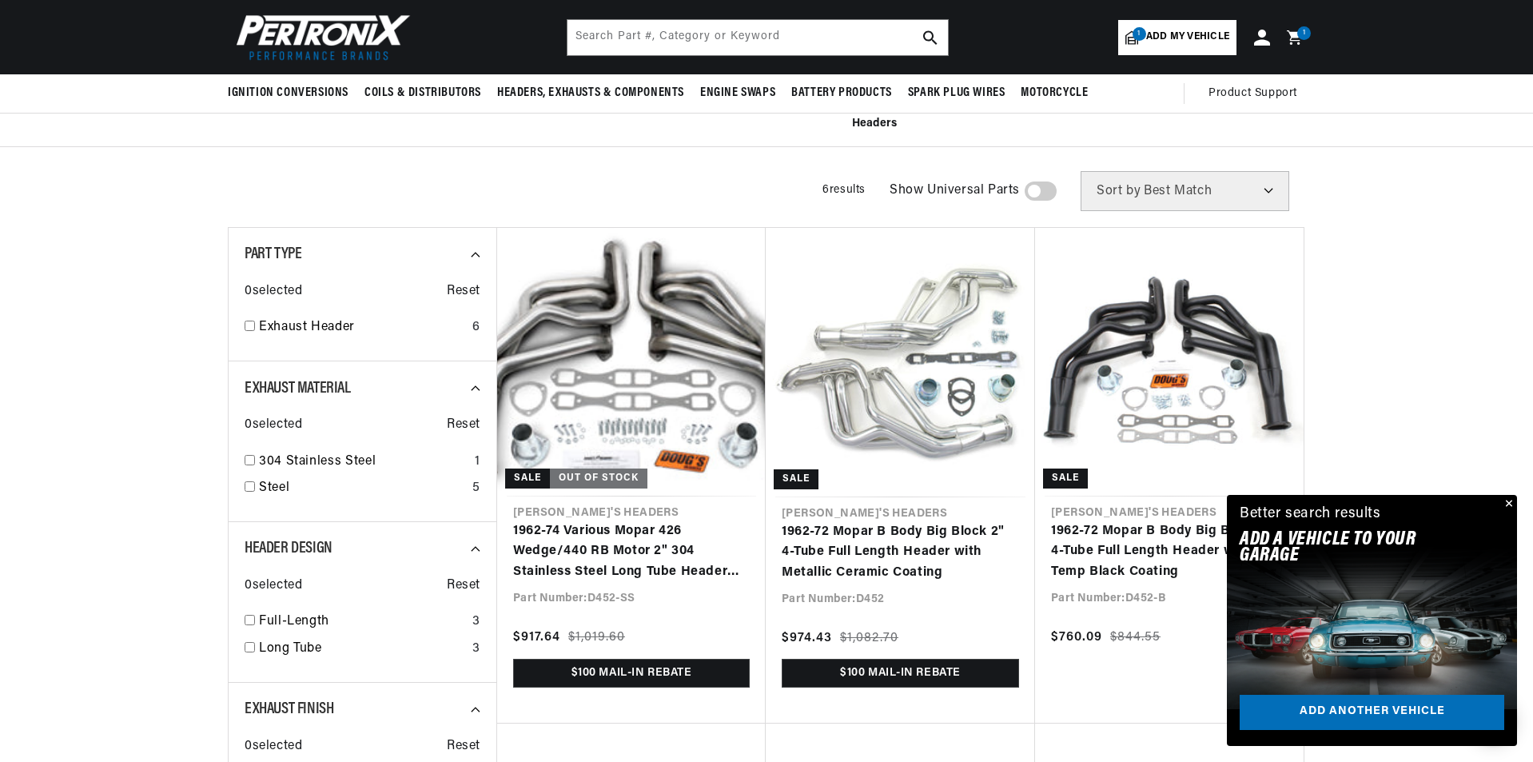
scroll to position [0, 597]
